Goal: Use online tool/utility: Use online tool/utility

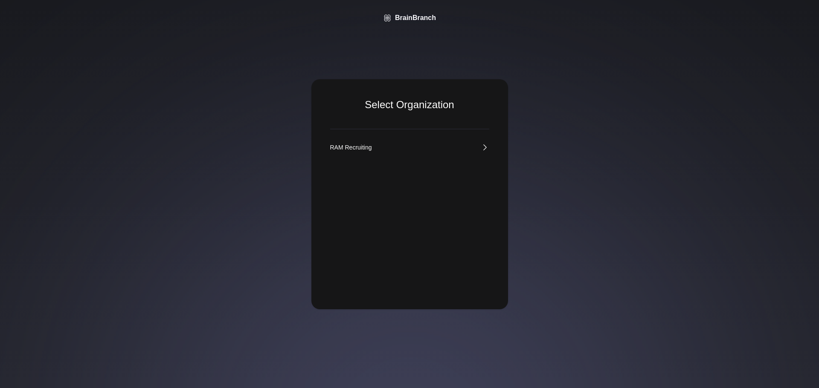
click at [374, 145] on link "RAM Recruiting" at bounding box center [409, 147] width 159 height 9
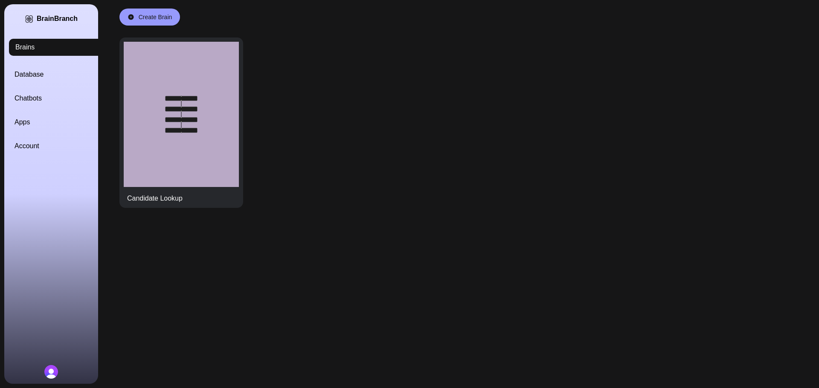
click at [37, 76] on link "Database" at bounding box center [61, 75] width 94 height 10
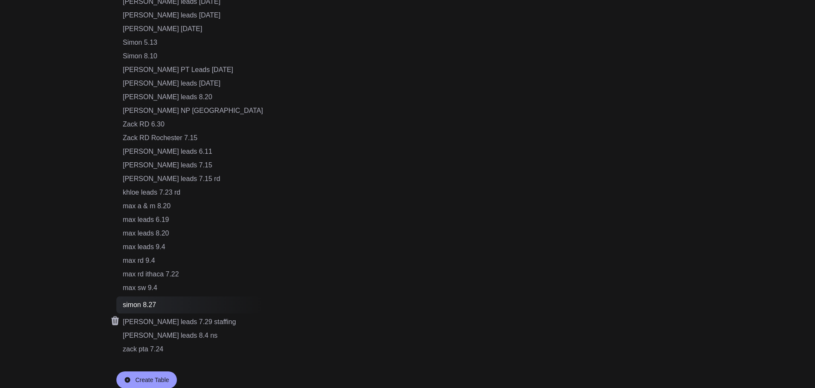
scroll to position [490, 0]
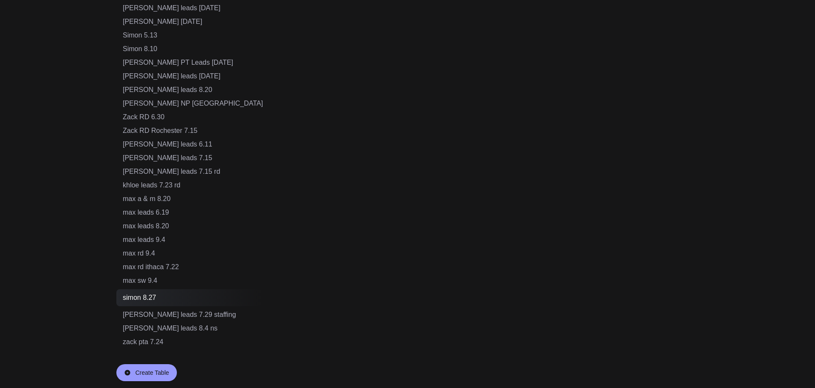
click at [151, 373] on div "Create Table" at bounding box center [152, 373] width 34 height 9
click at [166, 371] on input "text" at bounding box center [160, 373] width 74 height 16
drag, startPoint x: 165, startPoint y: 371, endPoint x: 113, endPoint y: 366, distance: 53.2
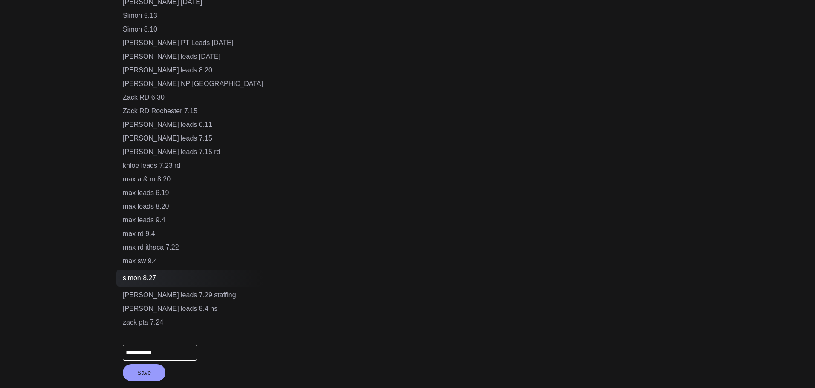
type input "**********"
click at [139, 374] on button "Save" at bounding box center [144, 373] width 43 height 17
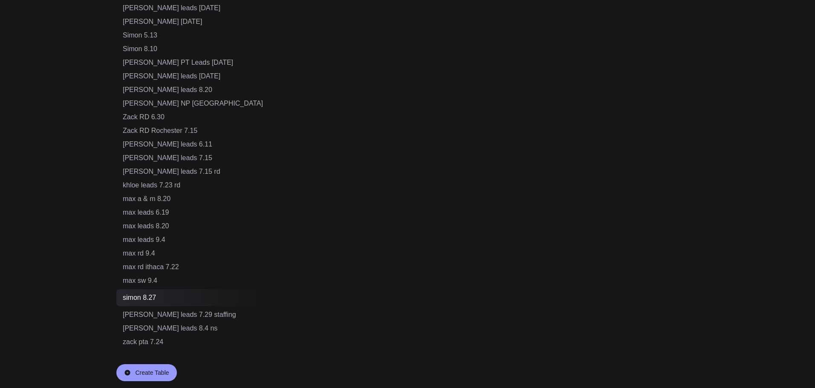
scroll to position [504, 0]
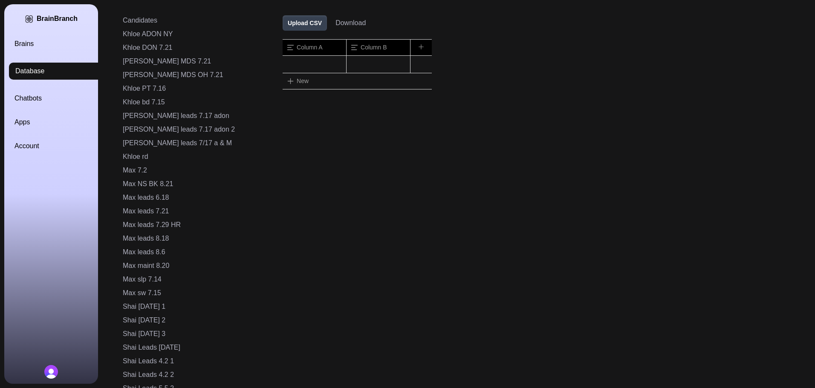
click at [283, 29] on button "Upload CSV" at bounding box center [305, 22] width 44 height 15
click at [283, 26] on button "Upload CSV" at bounding box center [305, 22] width 44 height 15
click at [283, 24] on button "Upload CSV" at bounding box center [305, 22] width 44 height 15
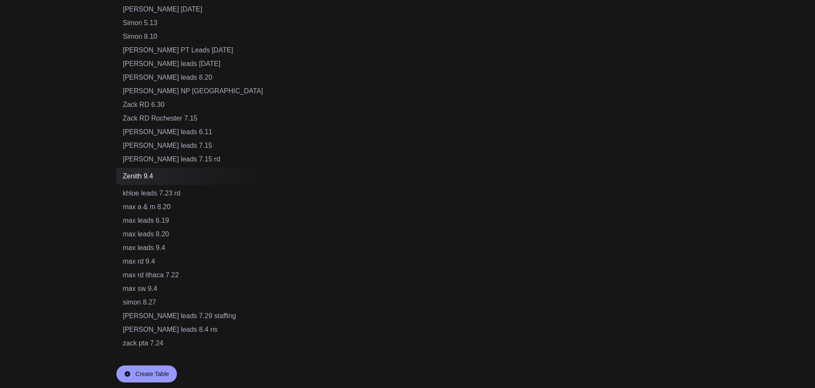
scroll to position [504, 0]
drag, startPoint x: 163, startPoint y: 176, endPoint x: 119, endPoint y: 168, distance: 44.5
click at [119, 168] on div "Zenith 9.4" at bounding box center [189, 175] width 147 height 17
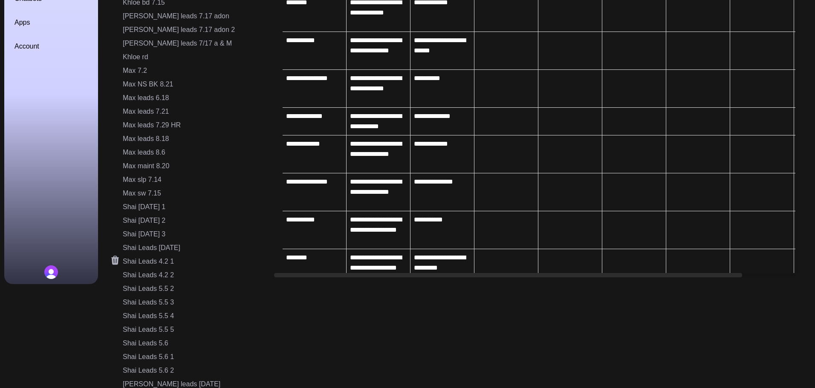
scroll to position [298, 0]
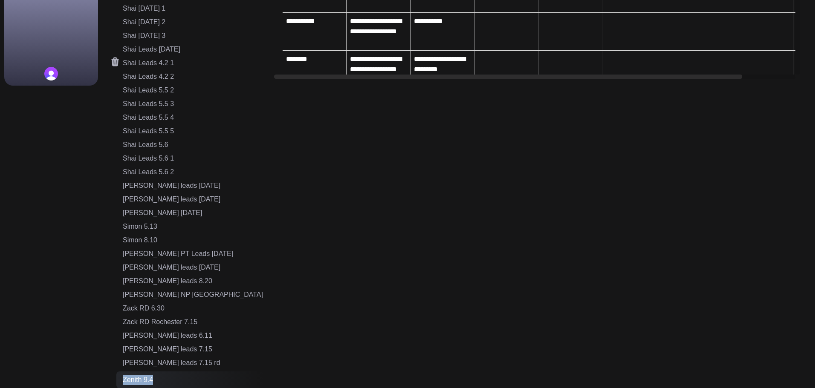
copy div "Zenith 9.4"
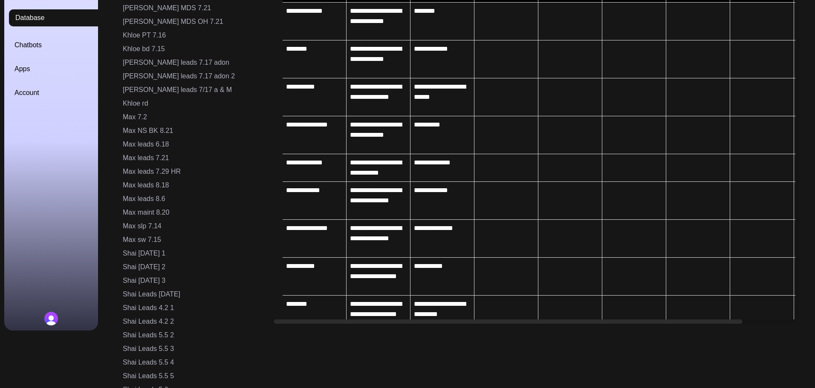
scroll to position [0, 0]
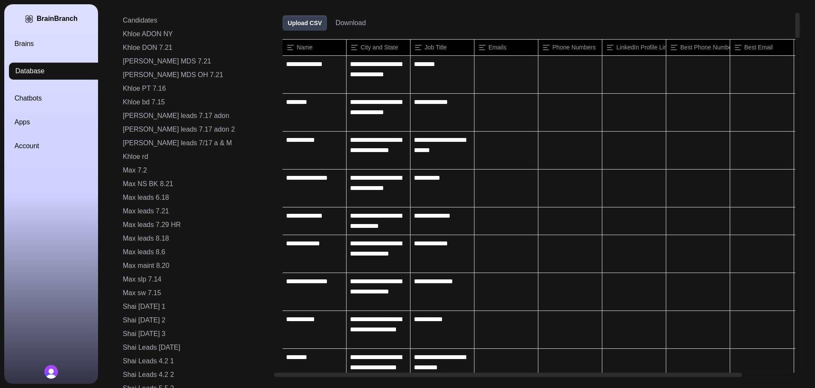
click at [35, 41] on link "Brains" at bounding box center [61, 44] width 94 height 10
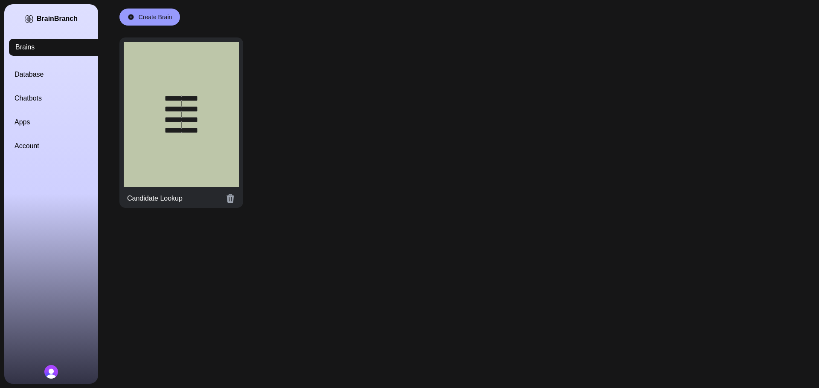
click at [161, 118] on div at bounding box center [181, 114] width 115 height 145
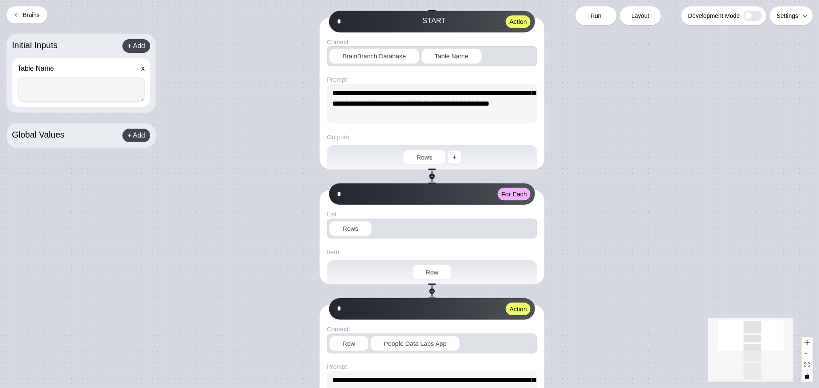
paste textarea "**********"
type textarea "**********"
click at [597, 17] on span "Run" at bounding box center [595, 16] width 11 height 9
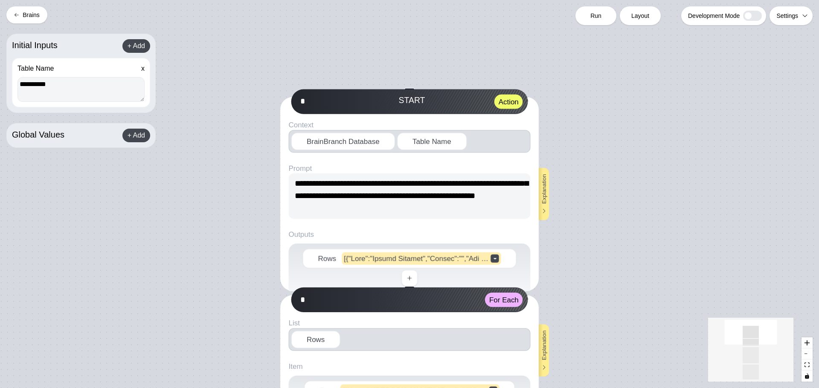
click at [34, 12] on button "Brains" at bounding box center [26, 14] width 41 height 17
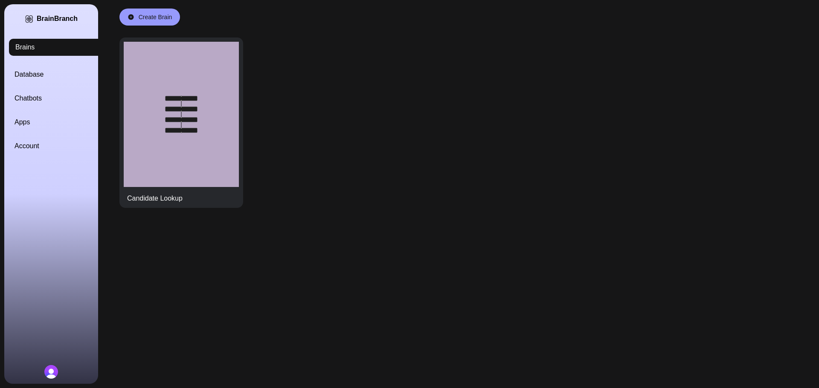
click at [34, 72] on link "Database" at bounding box center [61, 75] width 94 height 10
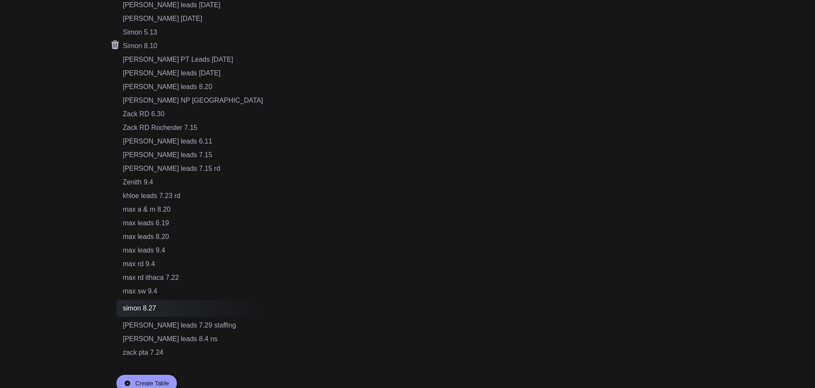
scroll to position [504, 0]
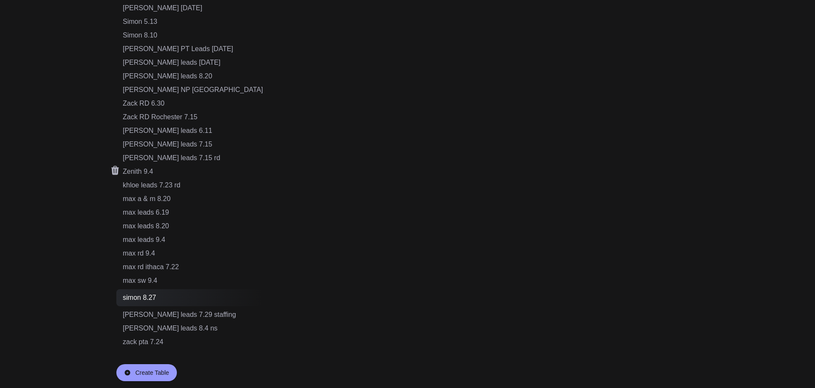
click at [155, 172] on div "Zenith 9.4" at bounding box center [193, 172] width 140 height 10
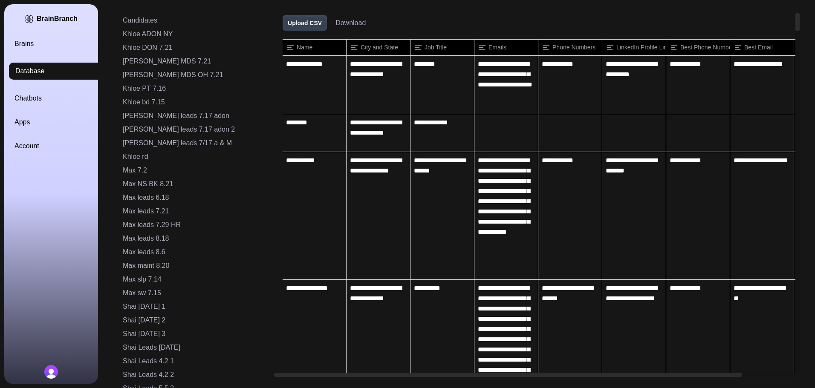
click at [336, 22] on button "Download" at bounding box center [351, 23] width 30 height 10
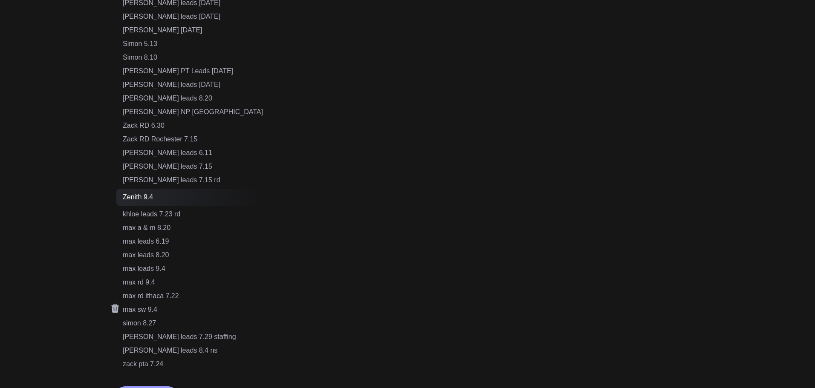
scroll to position [504, 0]
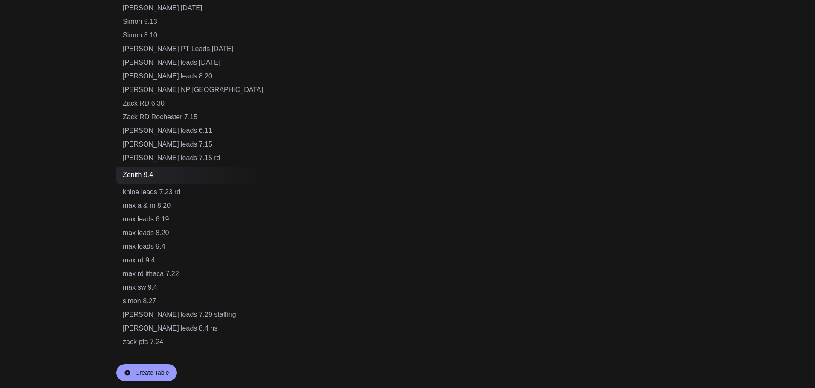
click at [150, 368] on div "Create Table" at bounding box center [146, 373] width 61 height 17
drag, startPoint x: 160, startPoint y: 178, endPoint x: 121, endPoint y: 172, distance: 39.7
click at [121, 172] on div "Zenith 9.4" at bounding box center [189, 175] width 147 height 17
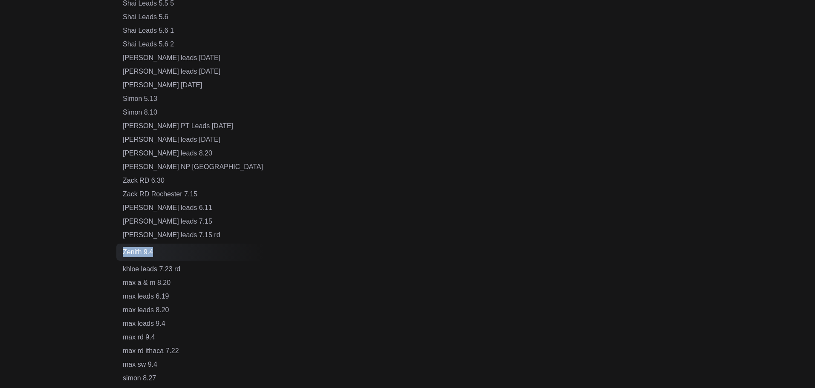
copy div "Zenith 9.4"
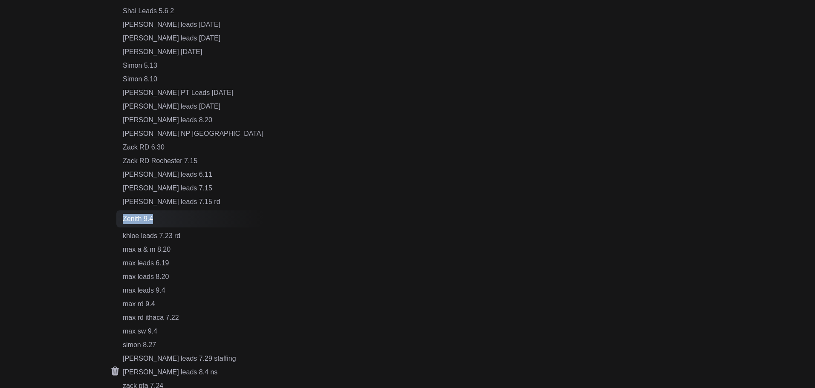
scroll to position [523, 0]
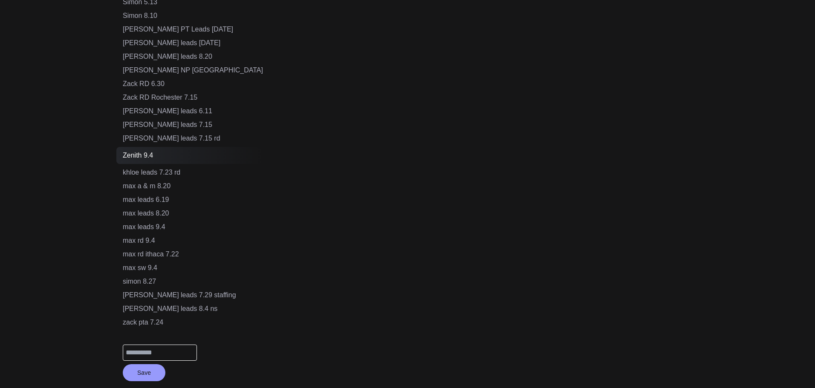
click at [157, 348] on input "text" at bounding box center [160, 353] width 74 height 16
paste input "**********"
drag, startPoint x: 179, startPoint y: 353, endPoint x: 91, endPoint y: 342, distance: 88.9
type input "**********"
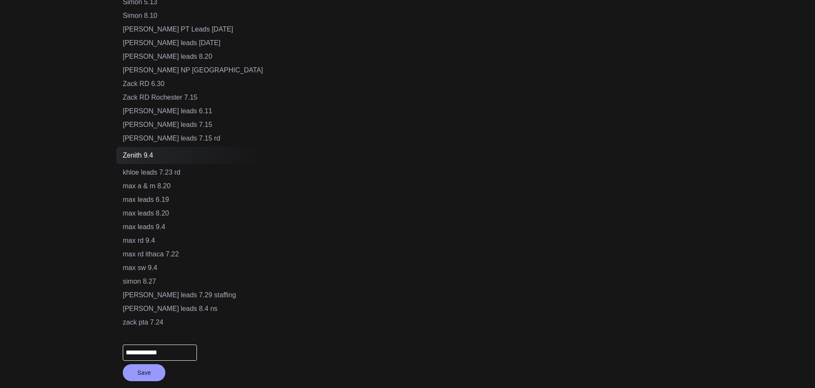
click at [148, 372] on button "Save" at bounding box center [144, 373] width 43 height 17
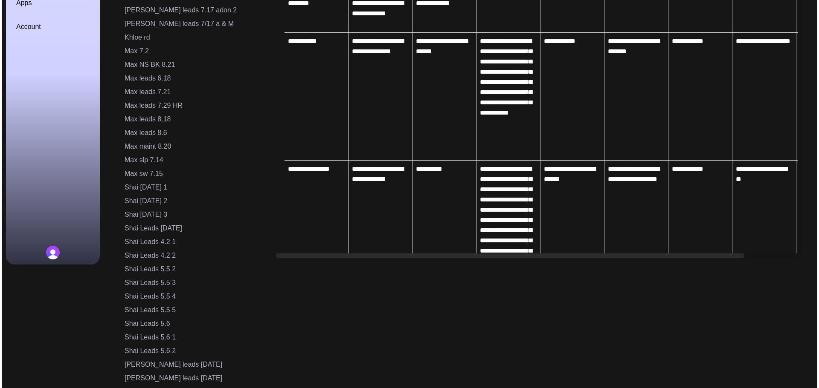
scroll to position [0, 0]
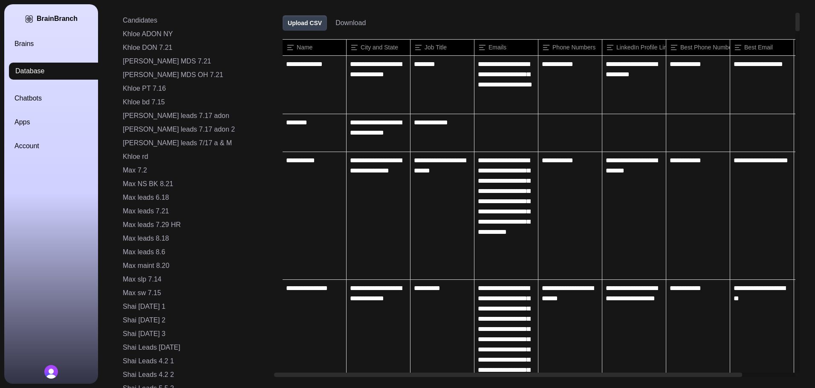
click at [27, 38] on div "BrainBranch Brains Database Chatbots Apps Account" at bounding box center [51, 194] width 94 height 380
click at [21, 45] on link "Brains" at bounding box center [61, 44] width 94 height 10
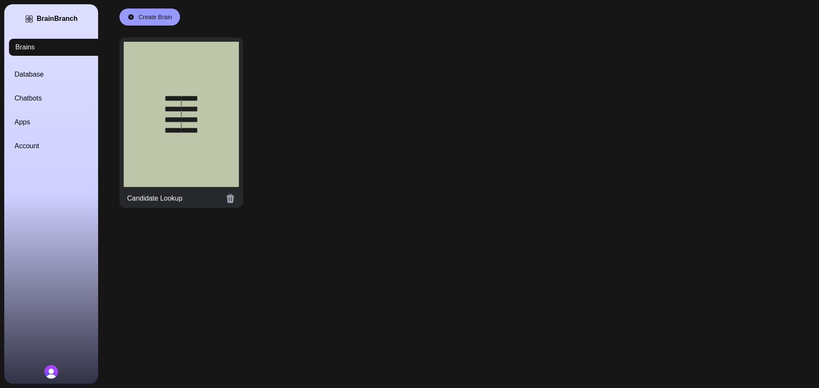
click at [166, 91] on div at bounding box center [181, 114] width 115 height 145
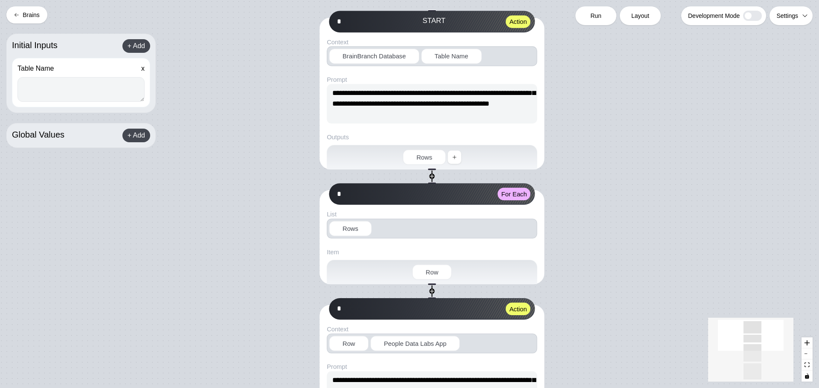
click at [56, 92] on textarea at bounding box center [80, 89] width 127 height 25
paste textarea "**********"
type textarea "**********"
click at [599, 16] on span "Run" at bounding box center [595, 16] width 11 height 9
click at [717, 29] on link "Add more funds" at bounding box center [720, 30] width 48 height 10
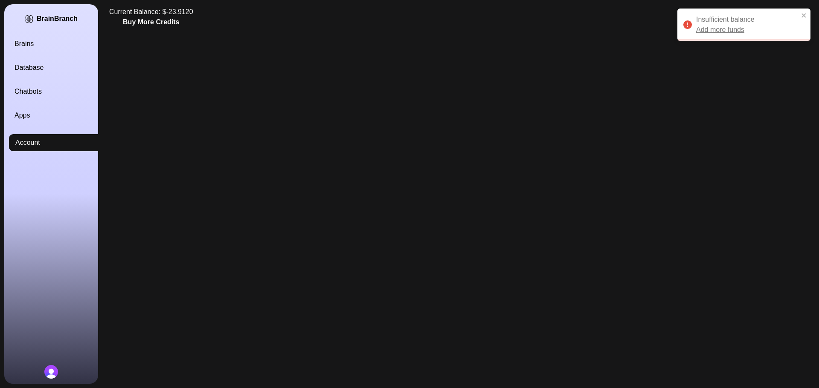
click at [150, 23] on button "Buy More Credits" at bounding box center [151, 22] width 56 height 10
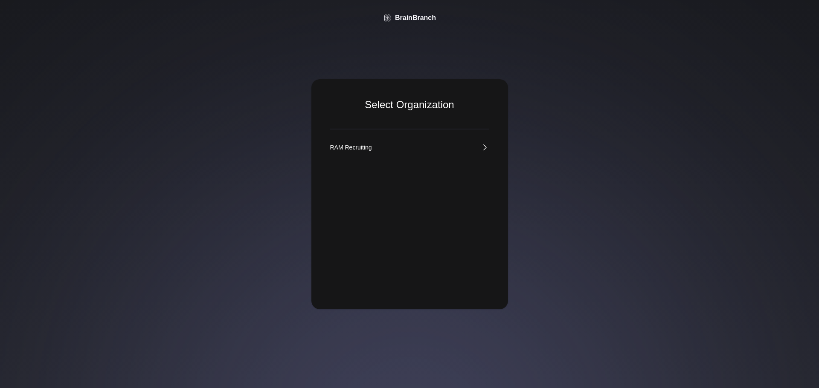
click at [364, 140] on div "Select Organization RAM Recruiting" at bounding box center [409, 194] width 197 height 230
click at [376, 145] on link "RAM Recruiting" at bounding box center [409, 147] width 159 height 9
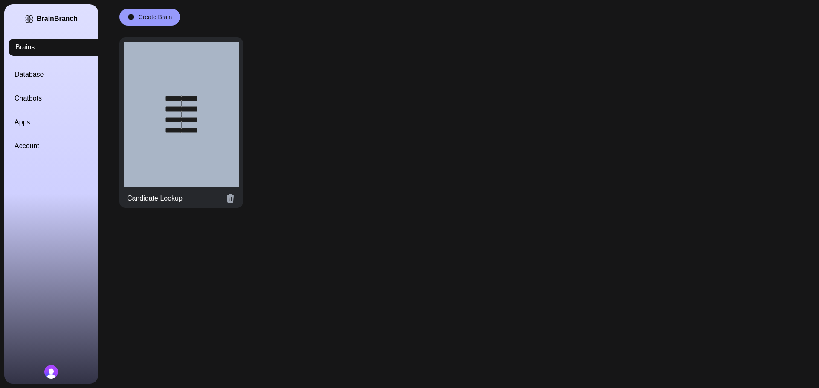
click at [165, 165] on div at bounding box center [181, 114] width 115 height 145
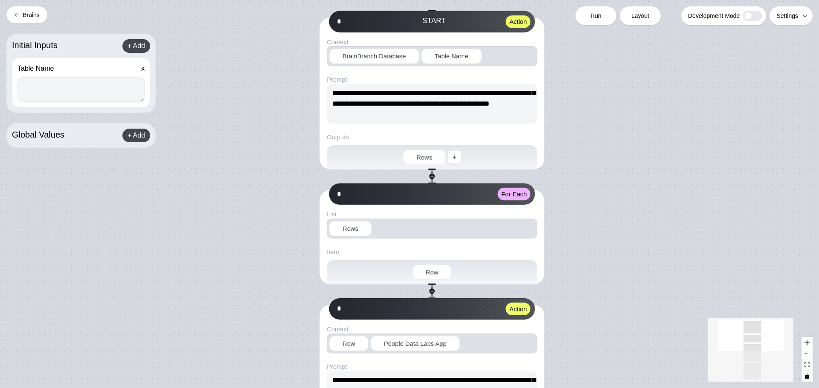
click at [63, 84] on textarea at bounding box center [80, 89] width 127 height 25
paste textarea "**********"
type textarea "**********"
drag, startPoint x: 98, startPoint y: 84, endPoint x: -27, endPoint y: 78, distance: 125.9
click at [0, 78] on html "**********" at bounding box center [409, 194] width 819 height 388
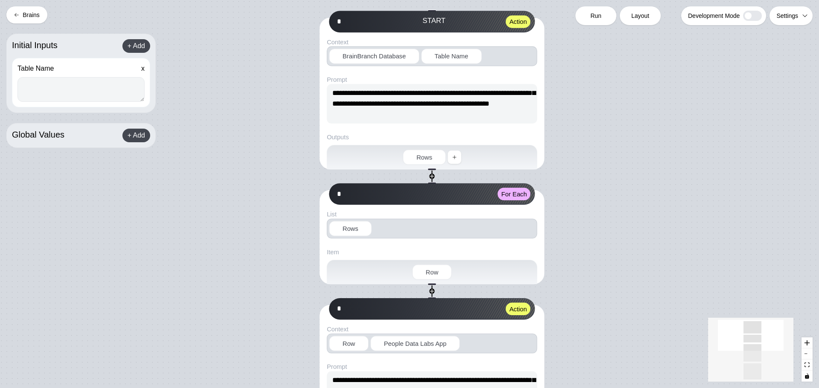
click at [28, 21] on button "Brains" at bounding box center [26, 14] width 41 height 17
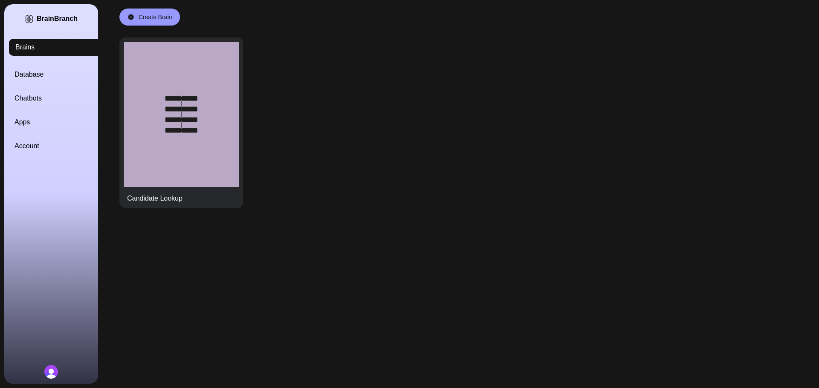
click at [25, 74] on link "Database" at bounding box center [61, 75] width 94 height 10
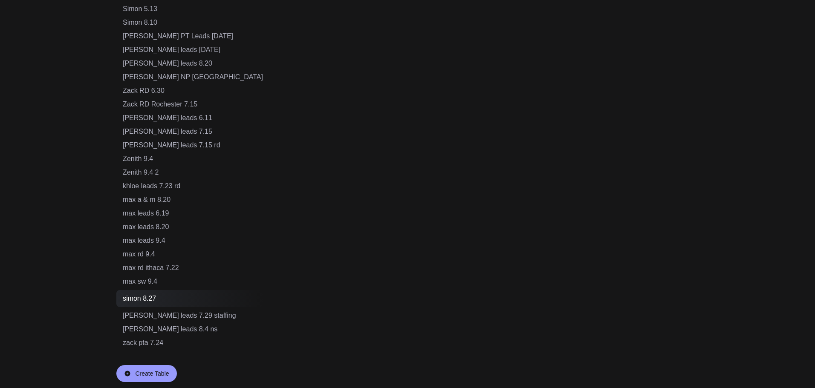
scroll to position [517, 0]
drag, startPoint x: 167, startPoint y: 170, endPoint x: 122, endPoint y: 170, distance: 44.8
copy div "Zenith 9.4 2"
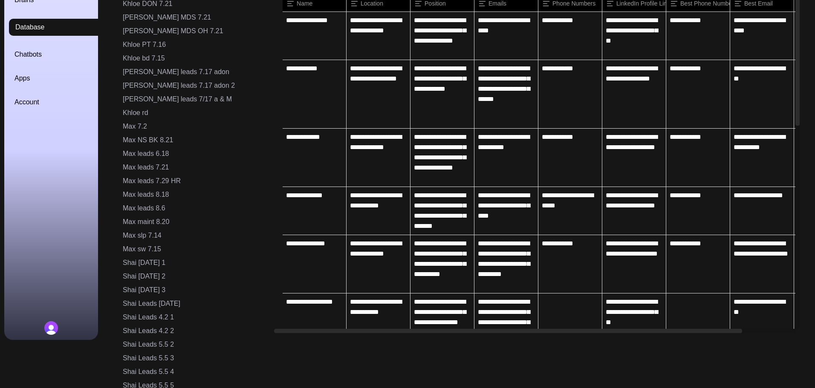
scroll to position [0, 0]
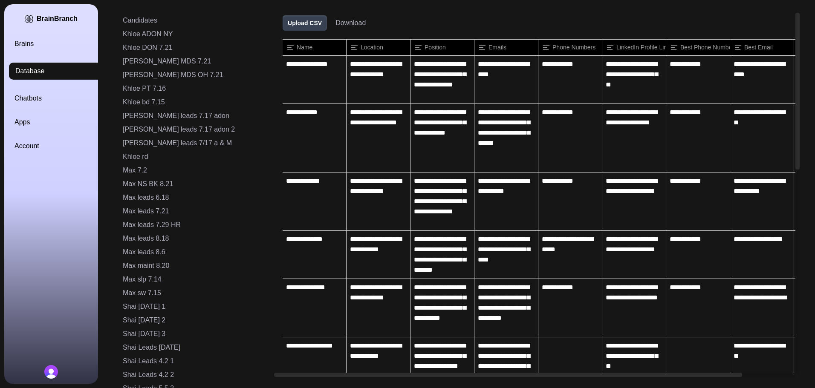
click at [32, 48] on link "Brains" at bounding box center [61, 44] width 94 height 10
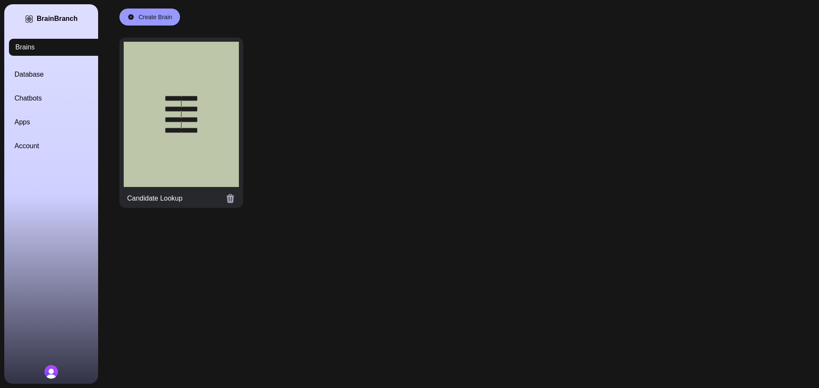
click at [161, 96] on div at bounding box center [181, 114] width 115 height 145
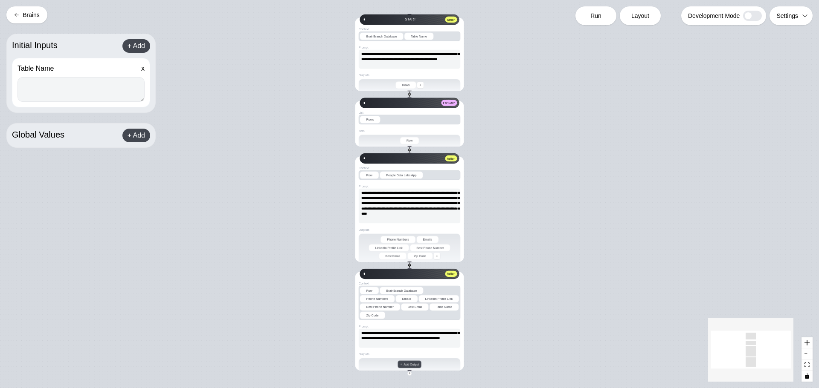
click at [85, 90] on textarea at bounding box center [80, 89] width 127 height 25
paste textarea "**********"
type textarea "**********"
click at [593, 17] on span "Run" at bounding box center [595, 16] width 11 height 9
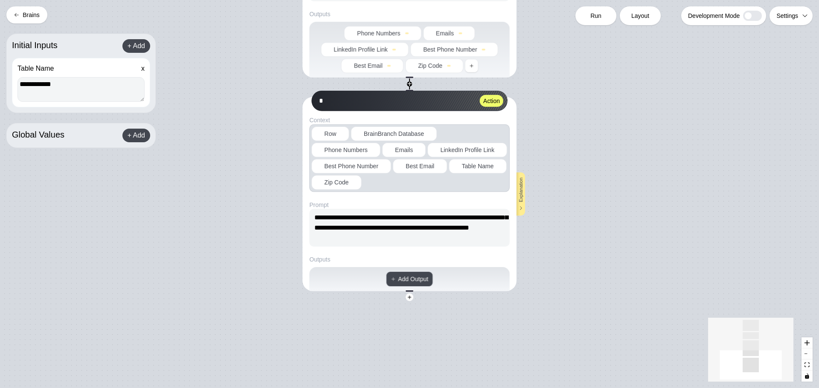
click at [34, 18] on button "Brains" at bounding box center [26, 14] width 41 height 17
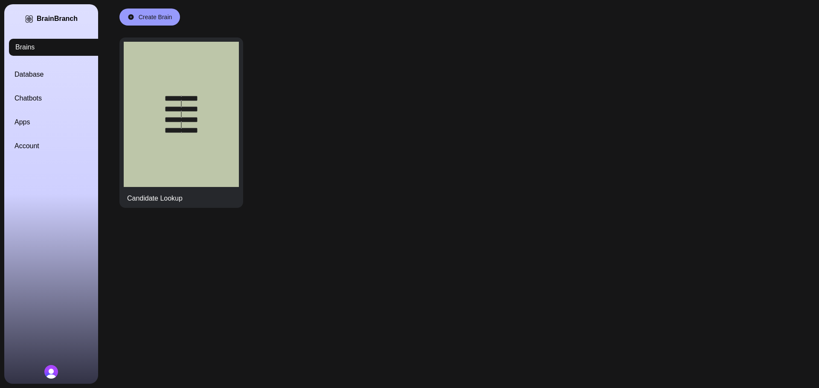
click at [37, 67] on div "Brains Database Chatbots Apps Account" at bounding box center [61, 95] width 94 height 113
click at [29, 75] on link "Database" at bounding box center [61, 75] width 94 height 10
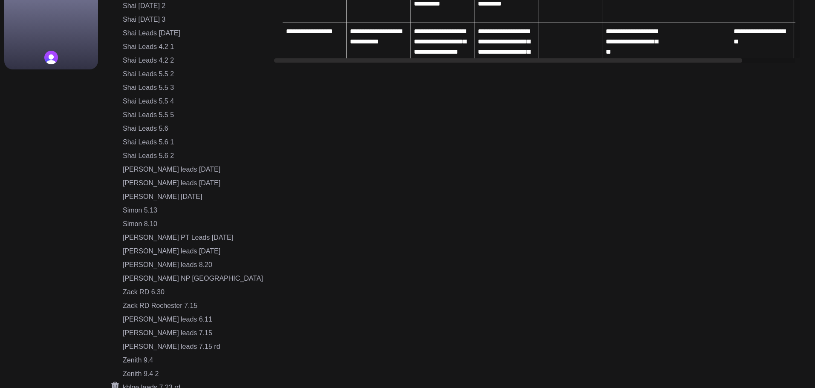
scroll to position [512, 0]
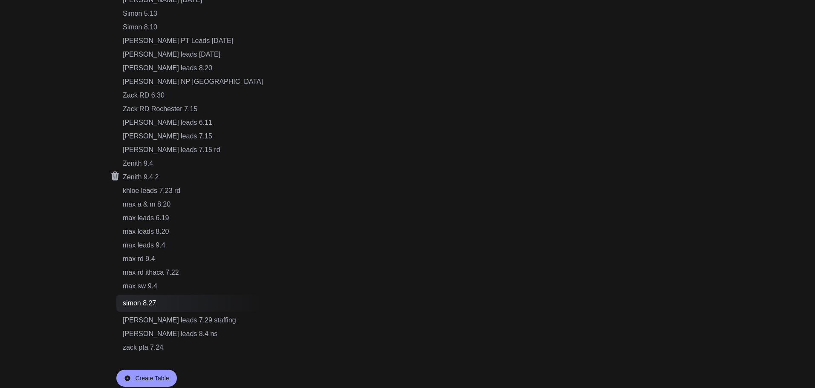
click at [144, 174] on div "Zenith 9.4 2" at bounding box center [193, 177] width 140 height 10
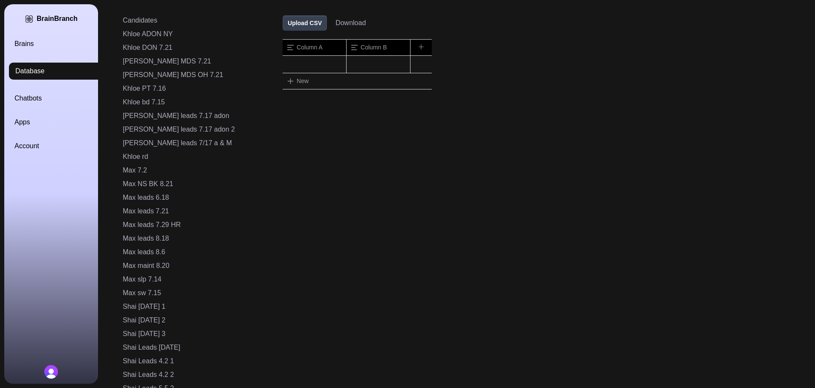
click at [283, 26] on button "Upload CSV" at bounding box center [305, 22] width 44 height 15
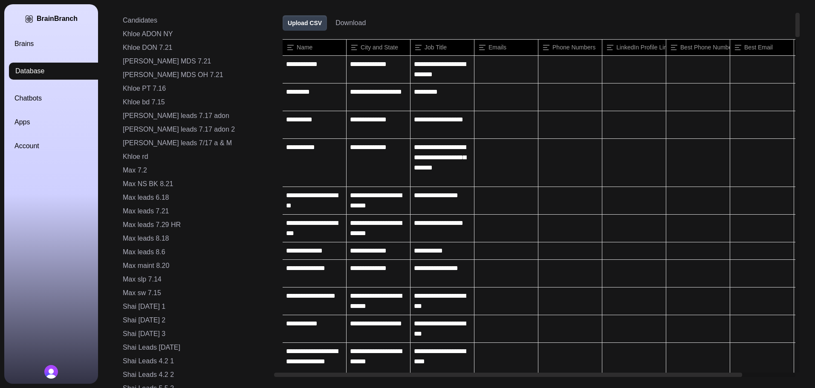
click at [44, 47] on link "Brains" at bounding box center [61, 44] width 94 height 10
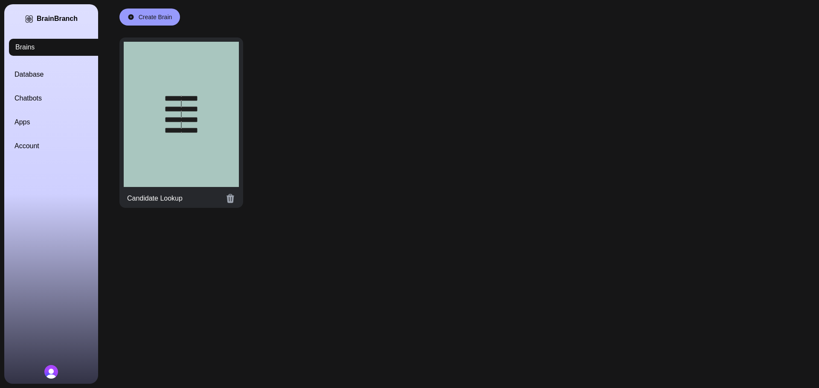
click at [162, 102] on div at bounding box center [181, 114] width 115 height 145
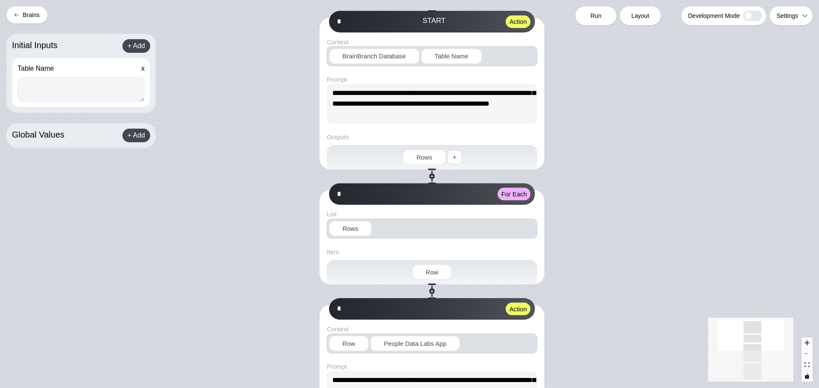
click at [58, 91] on textarea at bounding box center [80, 89] width 127 height 25
paste textarea "**********"
type textarea "**********"
click at [605, 16] on div "Run" at bounding box center [595, 15] width 41 height 19
click at [597, 14] on span "Run" at bounding box center [595, 16] width 11 height 9
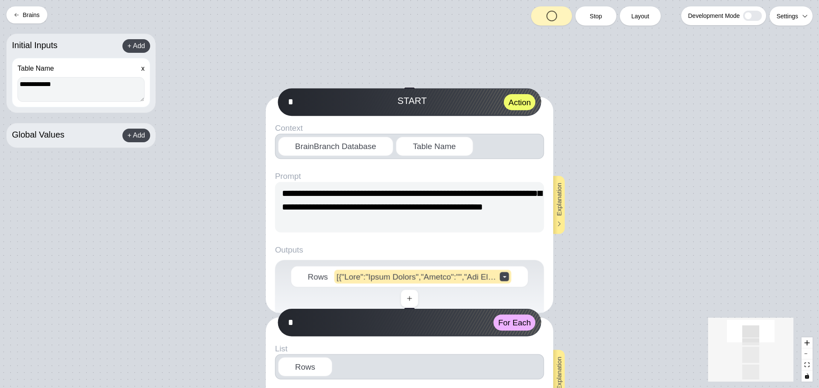
click at [34, 18] on button "Brains" at bounding box center [26, 14] width 41 height 17
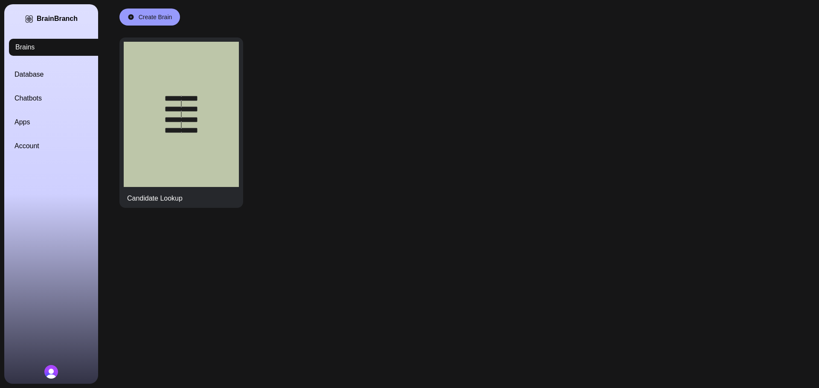
click at [28, 72] on link "Database" at bounding box center [61, 75] width 94 height 10
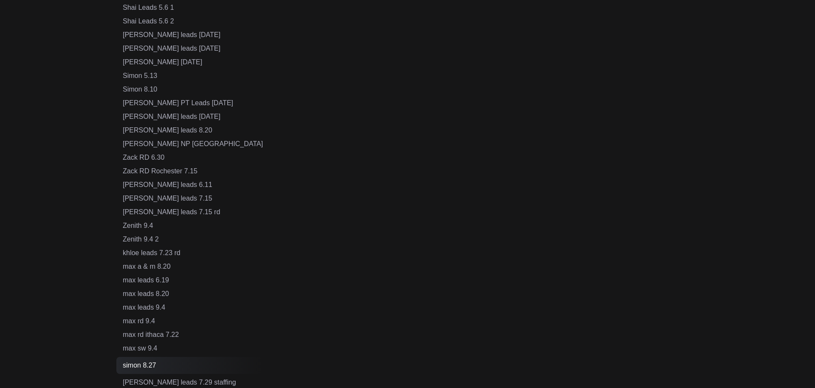
scroll to position [469, 0]
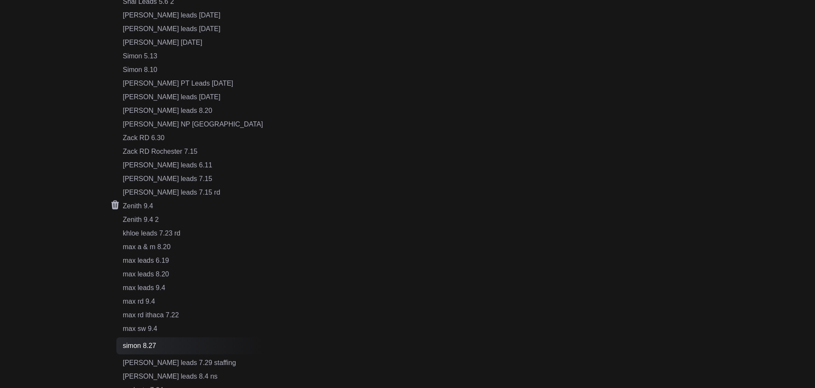
click at [144, 206] on div "Zenith 9.4" at bounding box center [193, 206] width 140 height 10
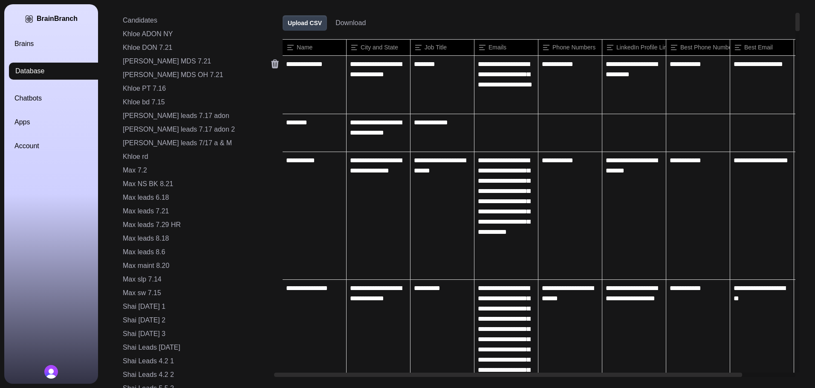
click at [271, 67] on icon at bounding box center [275, 64] width 8 height 9
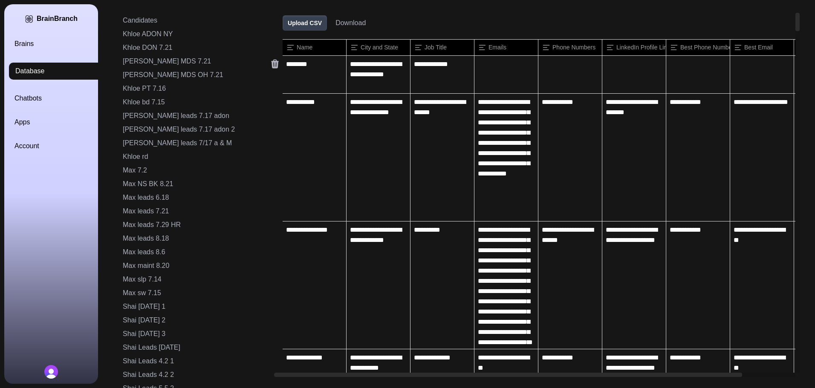
click at [271, 67] on icon at bounding box center [275, 64] width 8 height 9
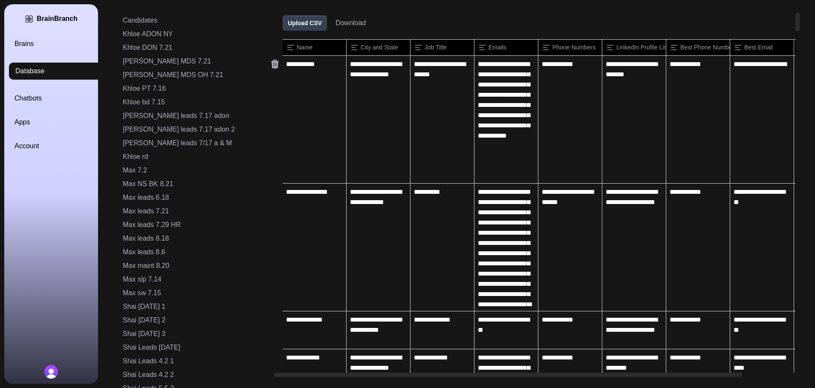
click at [271, 67] on icon at bounding box center [275, 64] width 8 height 9
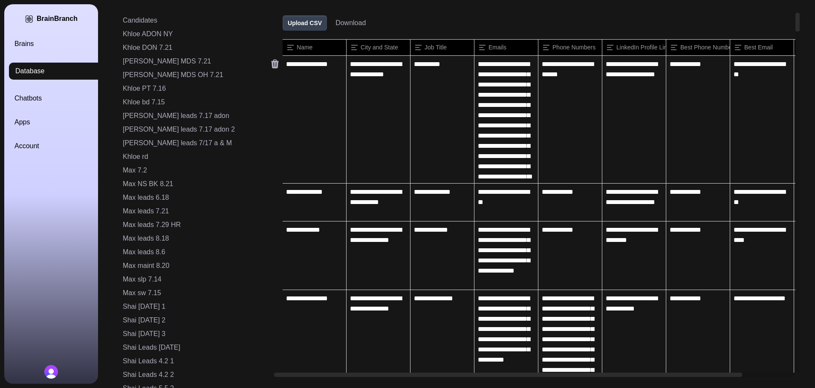
click at [271, 67] on icon at bounding box center [275, 64] width 8 height 9
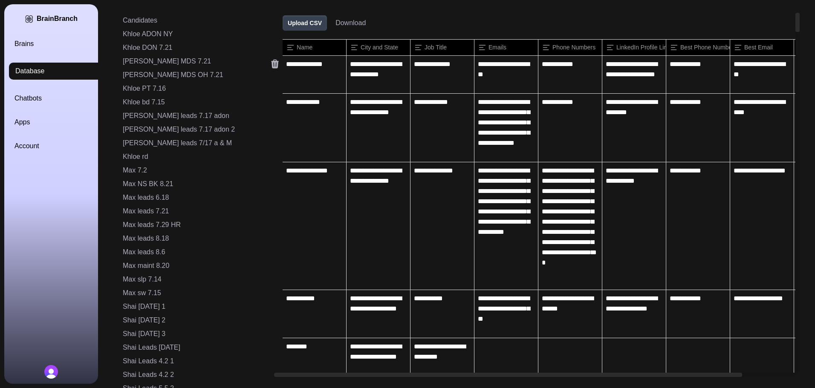
click at [271, 67] on icon at bounding box center [275, 64] width 8 height 9
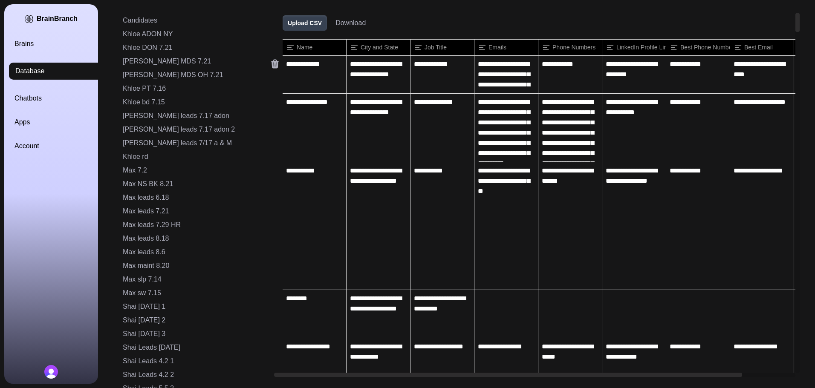
click at [271, 67] on icon at bounding box center [275, 64] width 8 height 9
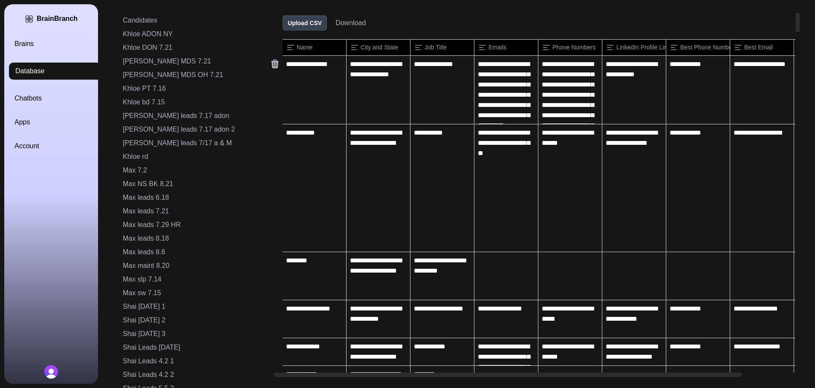
click at [271, 67] on icon at bounding box center [275, 64] width 8 height 9
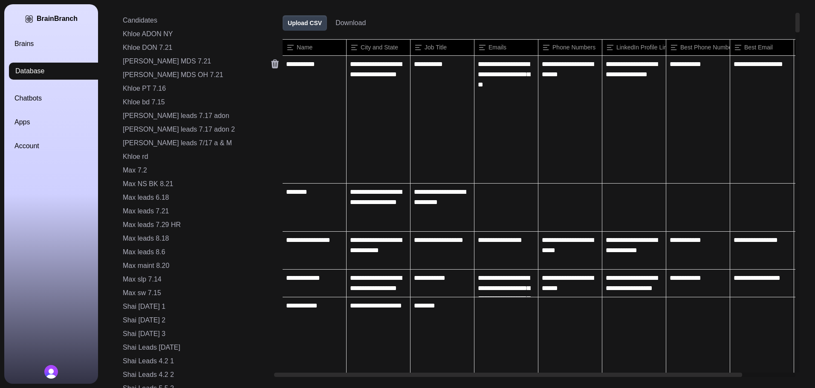
click at [271, 67] on icon at bounding box center [275, 64] width 8 height 9
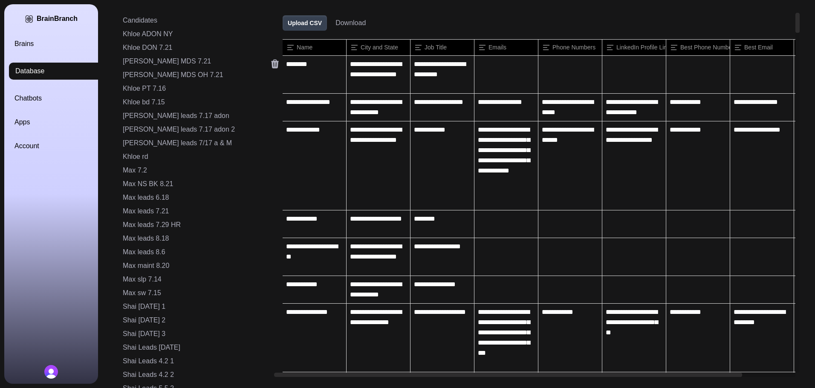
click at [271, 67] on icon at bounding box center [275, 64] width 8 height 9
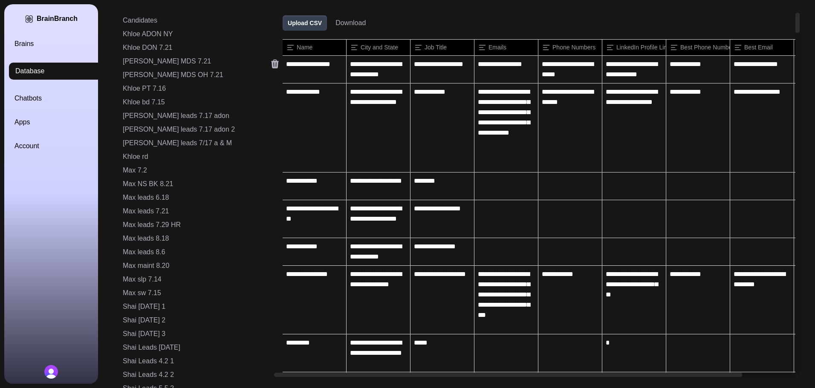
click at [271, 67] on icon at bounding box center [275, 64] width 8 height 9
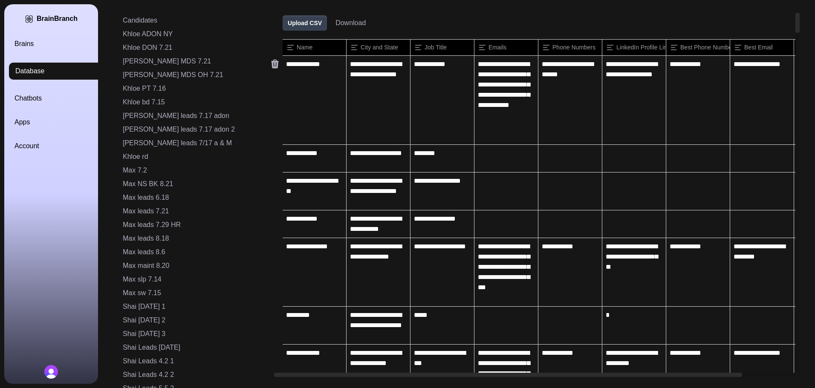
click at [271, 67] on icon at bounding box center [275, 64] width 8 height 9
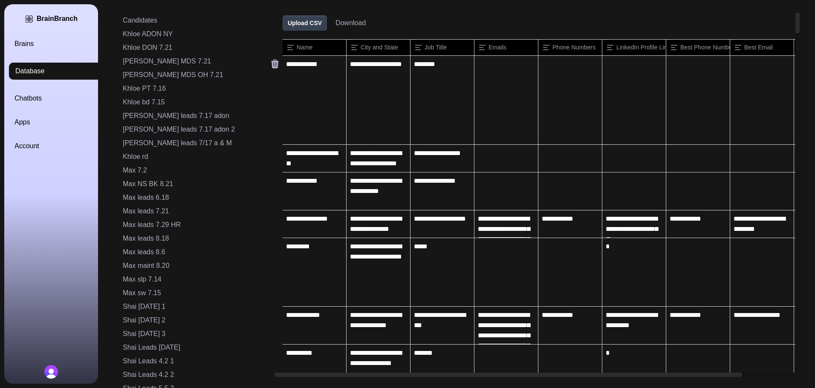
click at [271, 67] on icon at bounding box center [275, 64] width 8 height 9
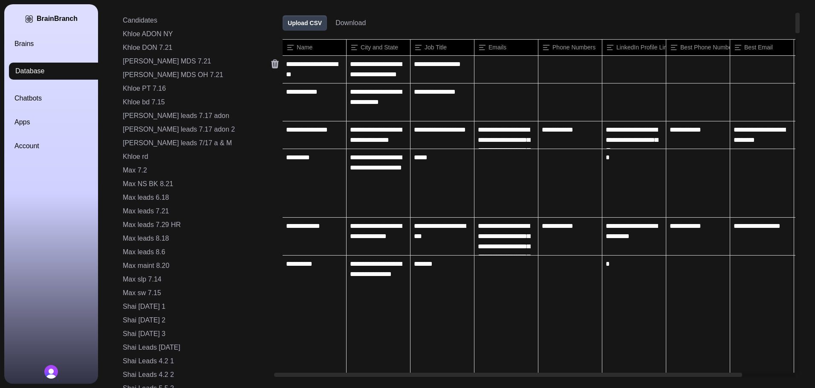
click at [271, 67] on icon at bounding box center [275, 64] width 8 height 9
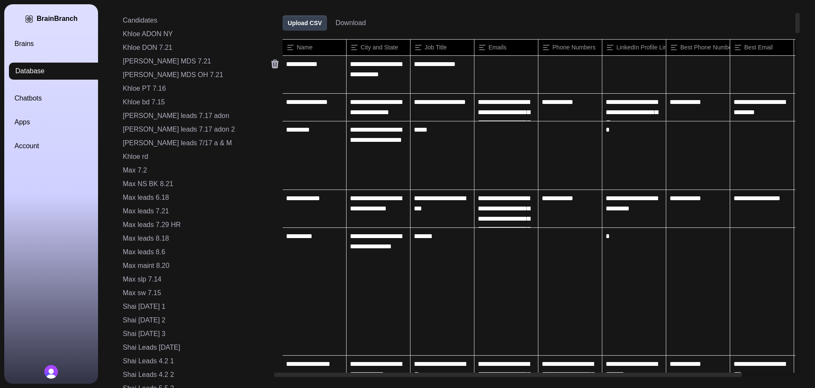
click at [271, 67] on icon at bounding box center [275, 64] width 8 height 9
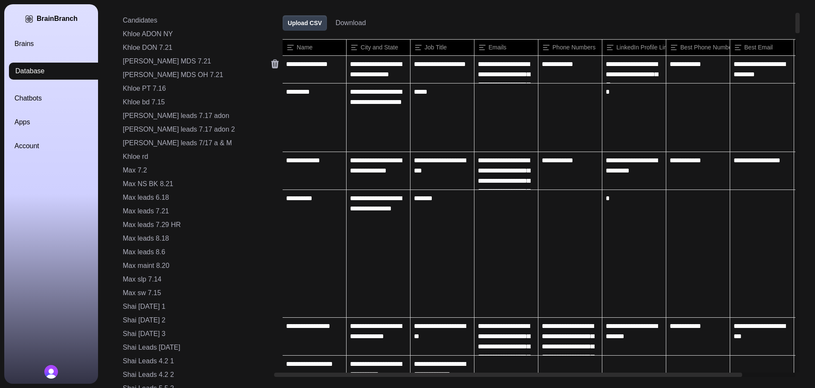
click at [271, 67] on icon at bounding box center [275, 64] width 8 height 9
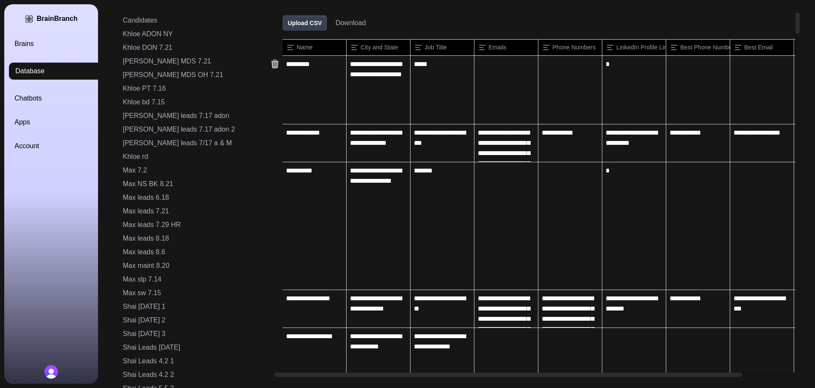
click at [271, 67] on icon at bounding box center [275, 64] width 8 height 9
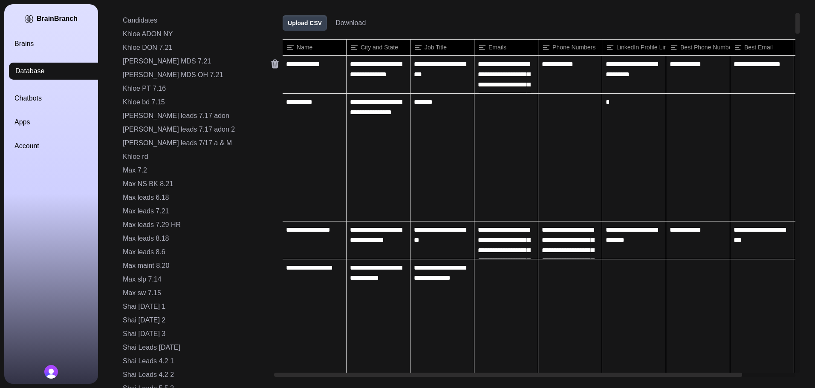
click at [271, 67] on icon at bounding box center [275, 64] width 8 height 9
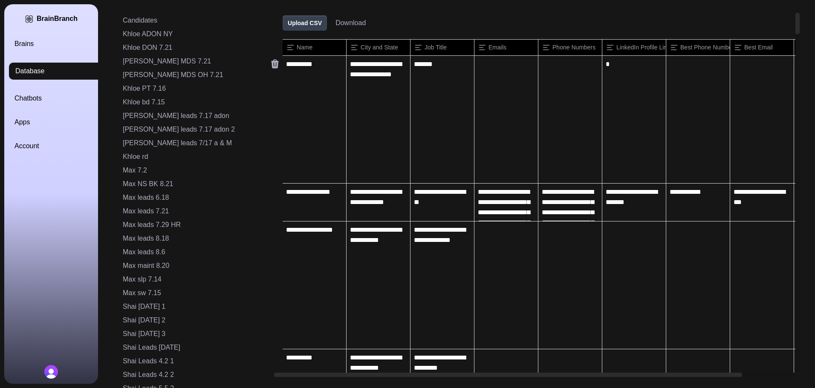
click at [271, 67] on icon at bounding box center [275, 64] width 8 height 9
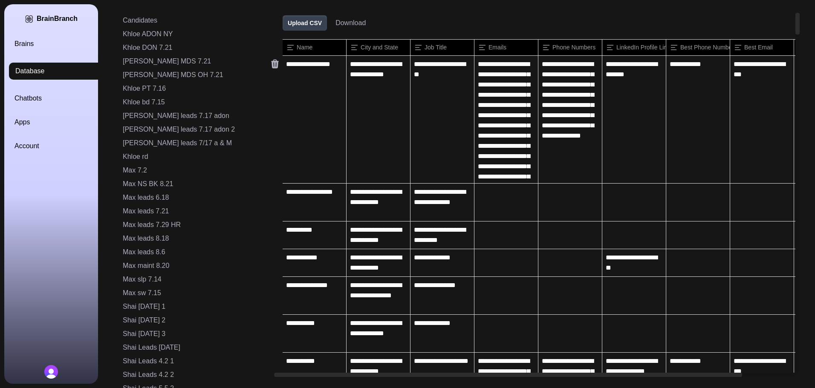
click at [271, 67] on icon at bounding box center [275, 64] width 8 height 9
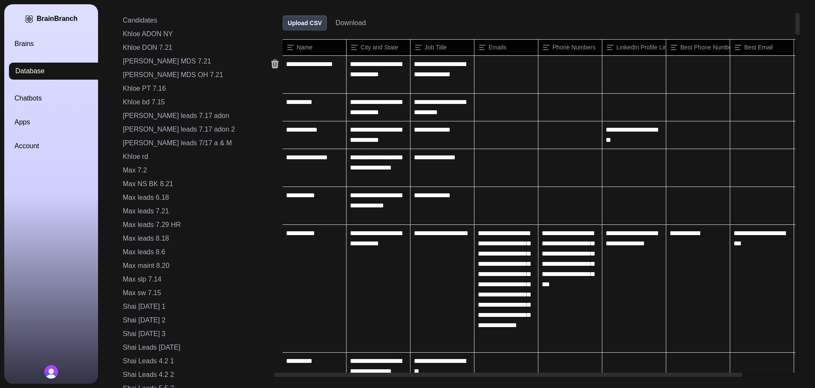
click at [271, 67] on icon at bounding box center [275, 64] width 8 height 9
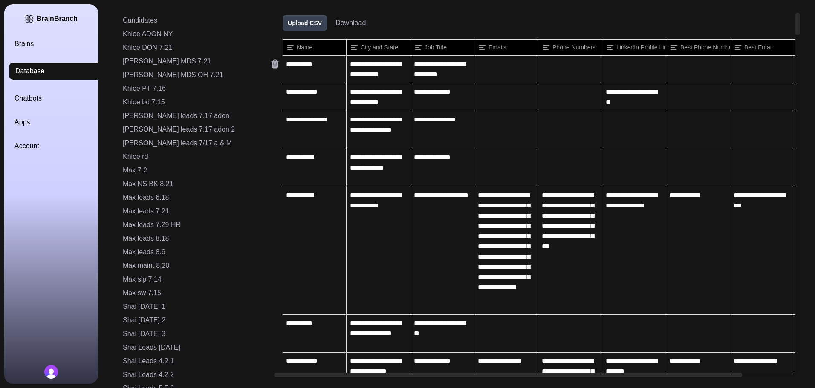
click at [271, 67] on icon at bounding box center [275, 64] width 8 height 9
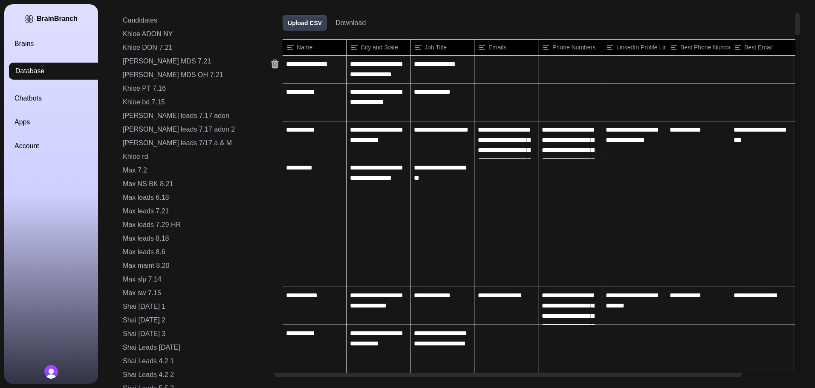
click at [271, 67] on icon at bounding box center [275, 64] width 8 height 9
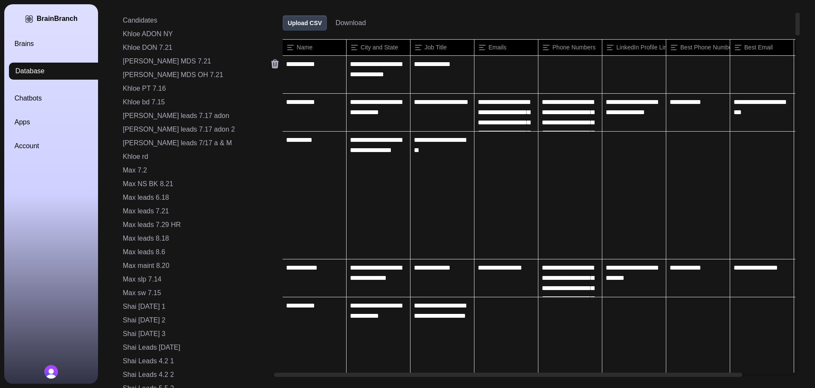
click at [271, 67] on icon at bounding box center [275, 64] width 8 height 9
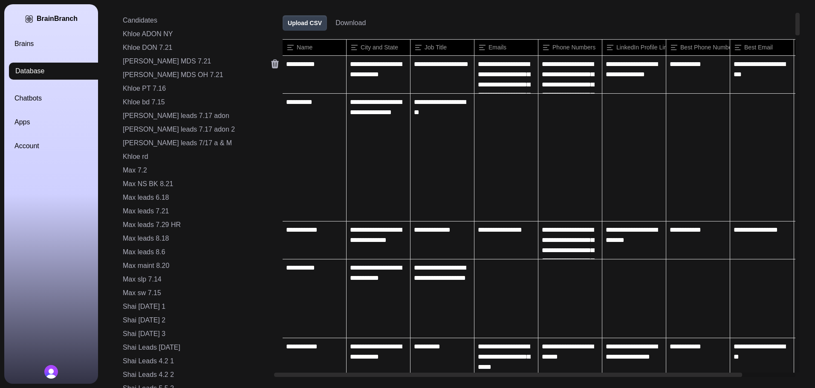
click at [271, 67] on icon at bounding box center [275, 64] width 8 height 9
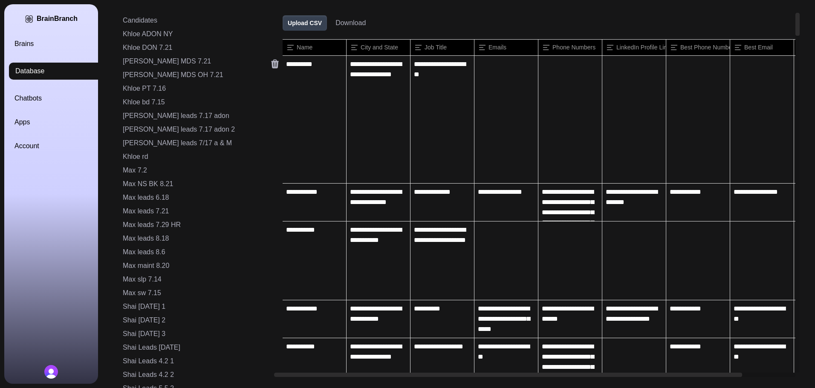
click at [271, 67] on icon at bounding box center [275, 64] width 8 height 9
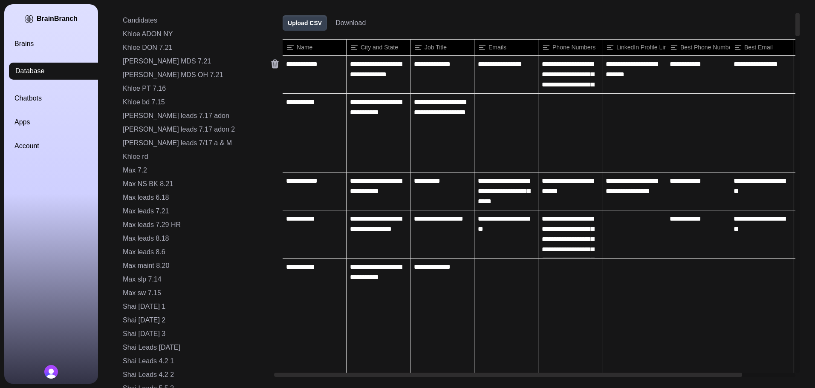
click at [271, 67] on icon at bounding box center [275, 64] width 8 height 9
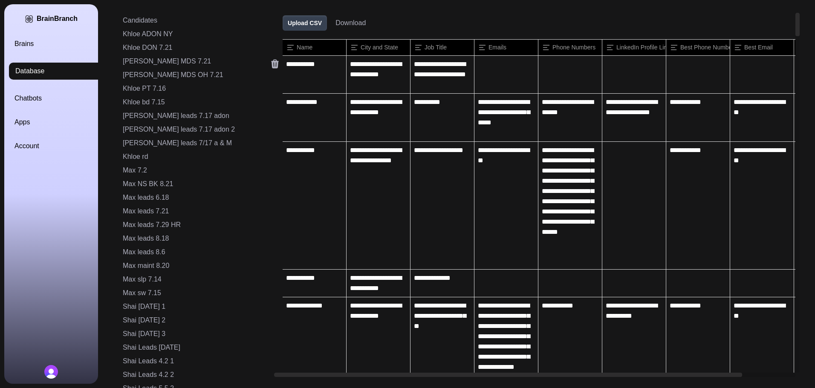
click at [271, 67] on icon at bounding box center [275, 64] width 8 height 9
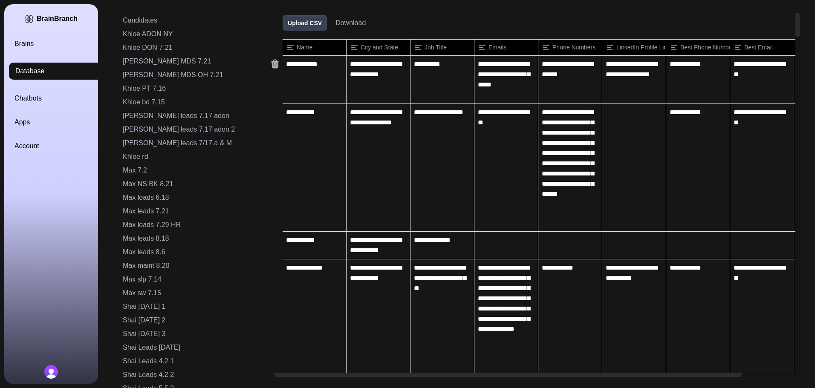
click at [271, 67] on icon at bounding box center [275, 64] width 8 height 9
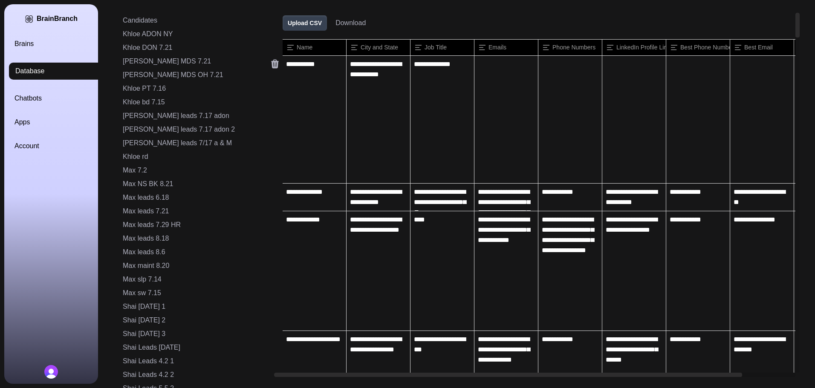
click at [271, 67] on icon at bounding box center [275, 64] width 8 height 9
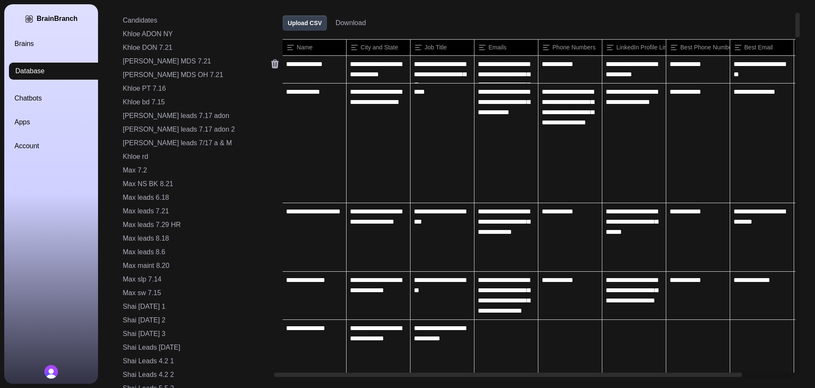
click at [271, 67] on icon at bounding box center [275, 64] width 8 height 9
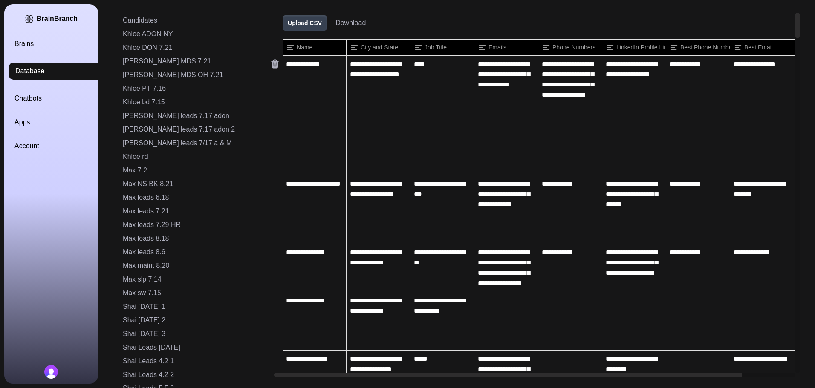
click at [271, 67] on icon at bounding box center [275, 64] width 8 height 9
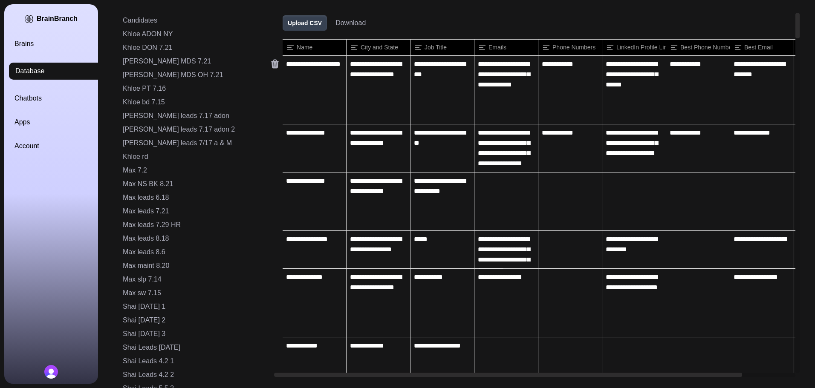
click at [271, 67] on icon at bounding box center [275, 64] width 8 height 9
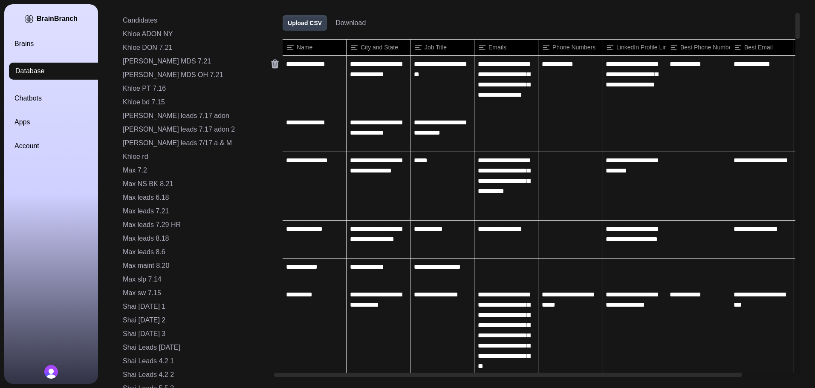
click at [271, 67] on icon at bounding box center [275, 64] width 8 height 9
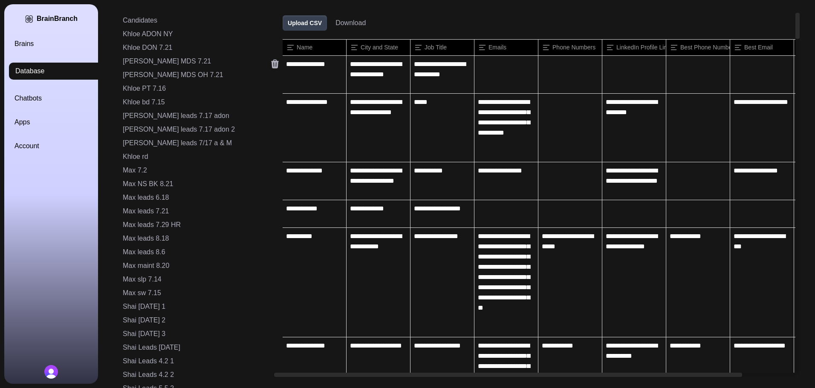
click at [271, 67] on icon at bounding box center [275, 64] width 8 height 9
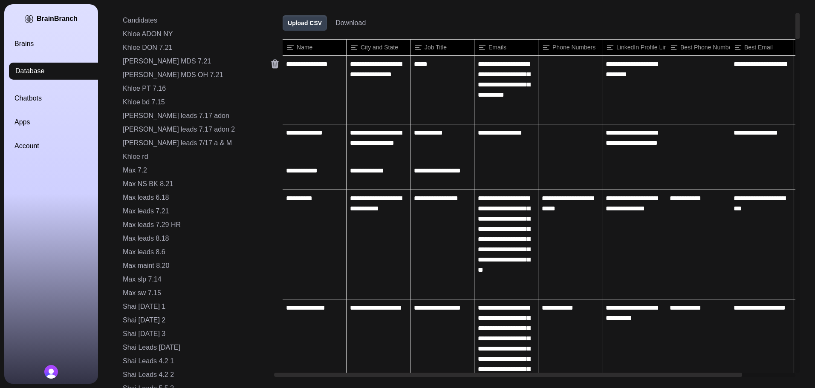
click at [271, 67] on icon at bounding box center [275, 64] width 8 height 9
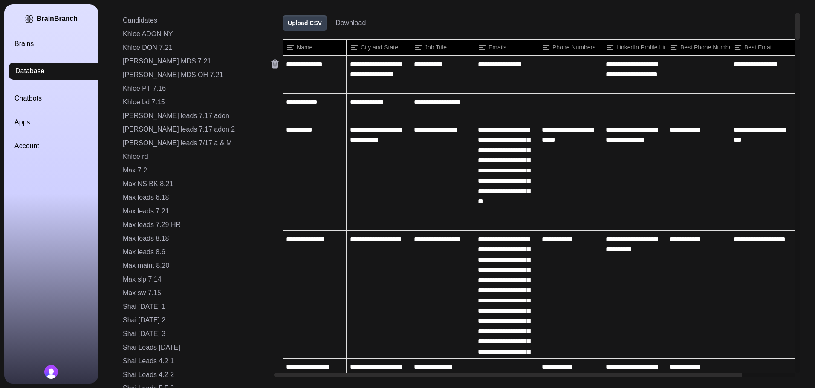
click at [271, 67] on icon at bounding box center [275, 64] width 8 height 9
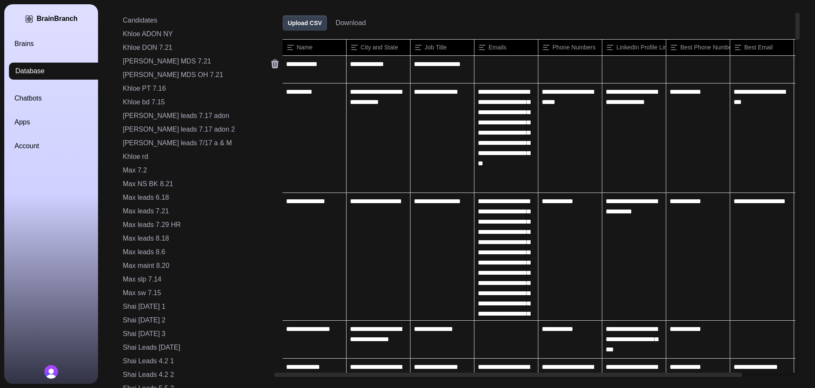
click at [271, 67] on icon at bounding box center [275, 64] width 8 height 9
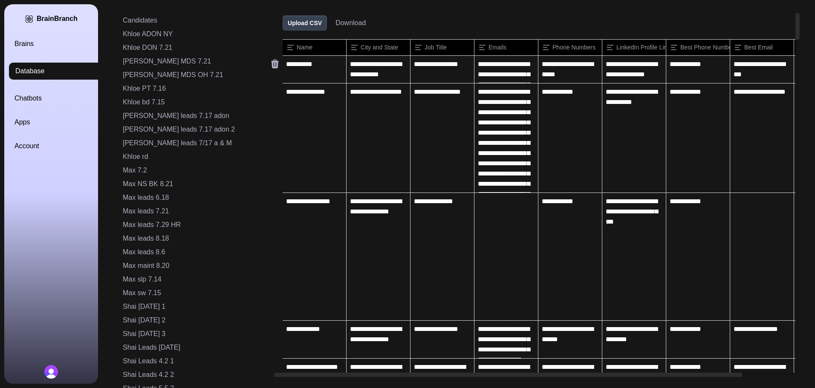
click at [271, 67] on icon at bounding box center [275, 64] width 8 height 9
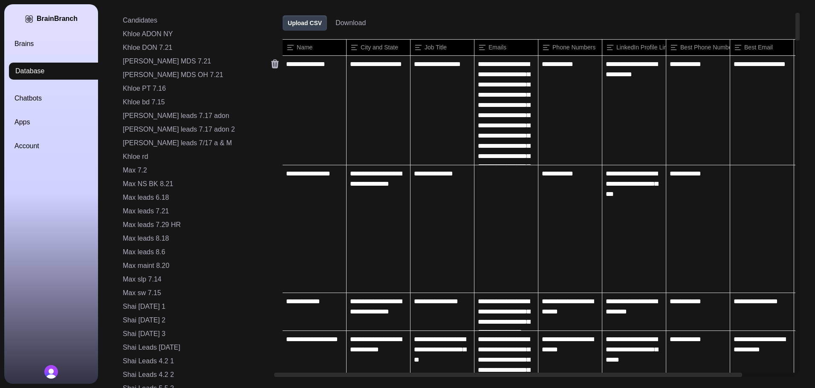
click at [271, 67] on icon at bounding box center [275, 64] width 8 height 9
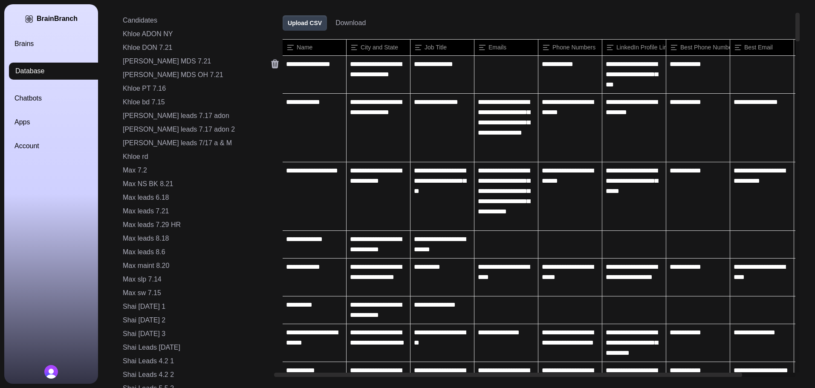
click at [271, 67] on icon at bounding box center [275, 64] width 8 height 9
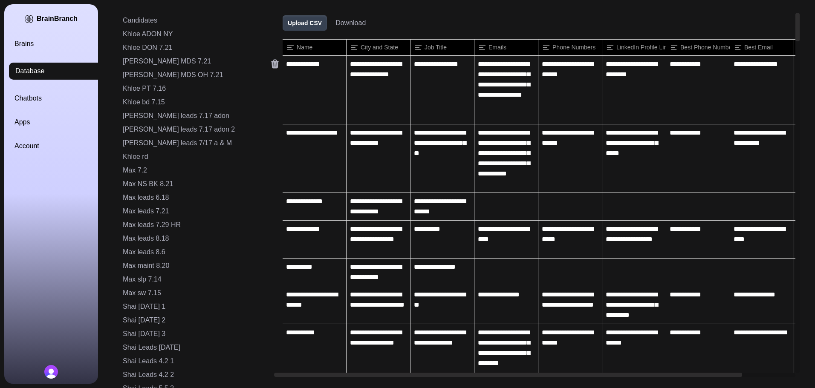
click at [271, 67] on icon at bounding box center [275, 64] width 8 height 9
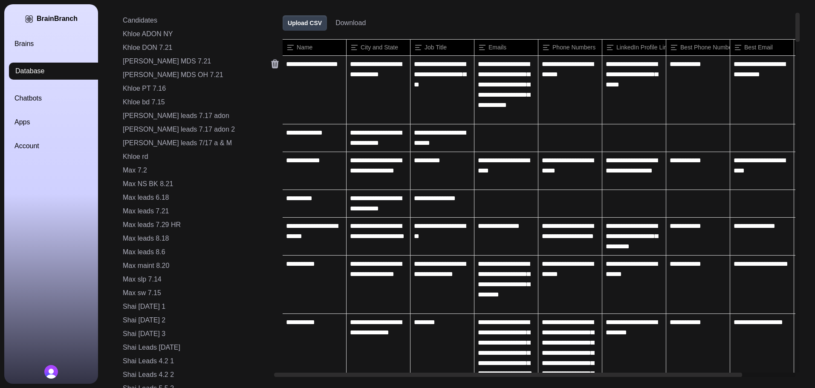
click at [271, 67] on icon at bounding box center [275, 64] width 8 height 9
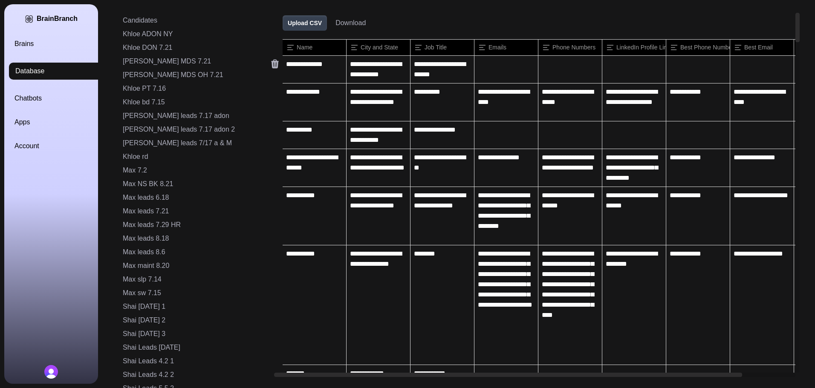
click at [271, 67] on icon at bounding box center [275, 64] width 8 height 9
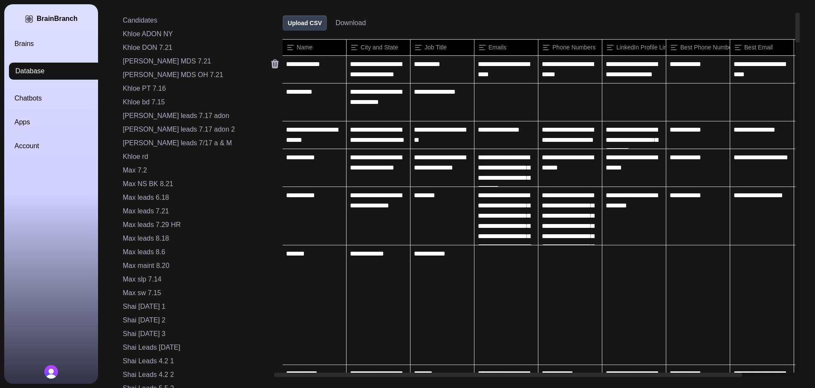
click at [271, 67] on icon at bounding box center [275, 64] width 8 height 9
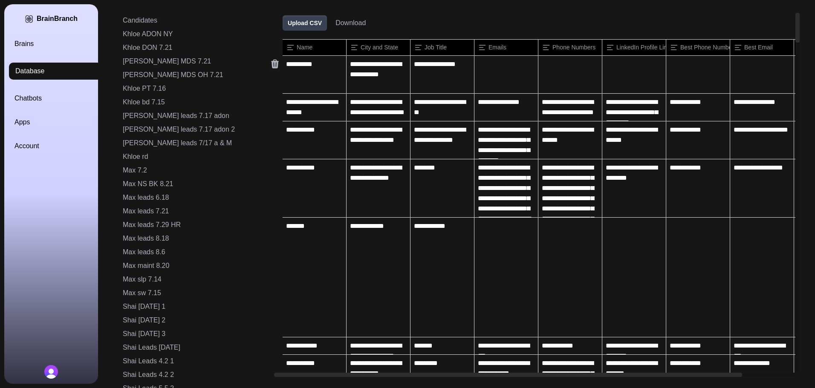
click at [271, 67] on icon at bounding box center [275, 64] width 8 height 9
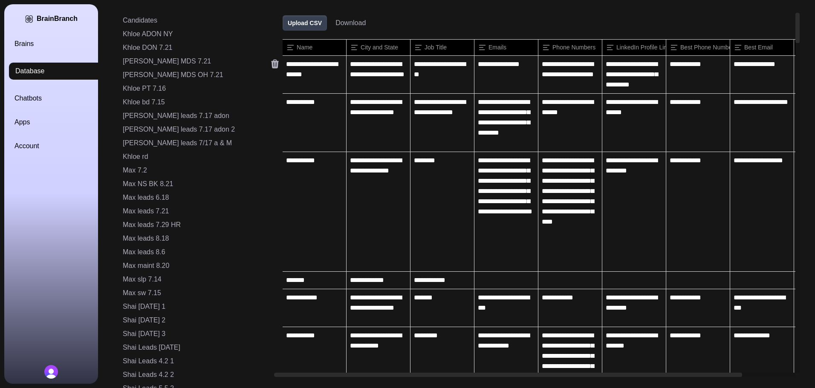
click at [271, 67] on icon at bounding box center [275, 64] width 8 height 9
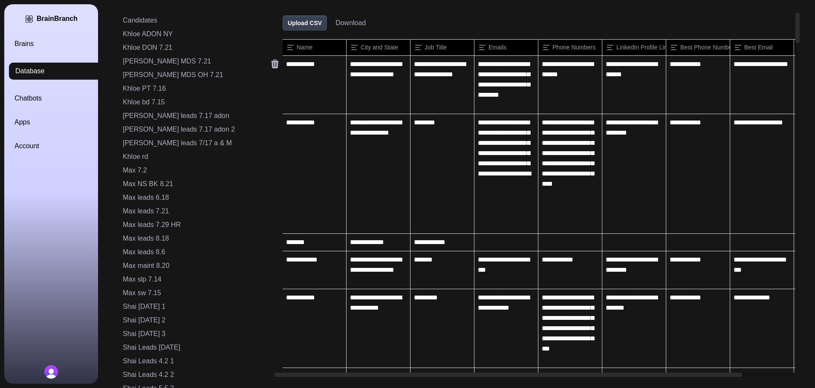
click at [271, 67] on icon at bounding box center [275, 64] width 8 height 9
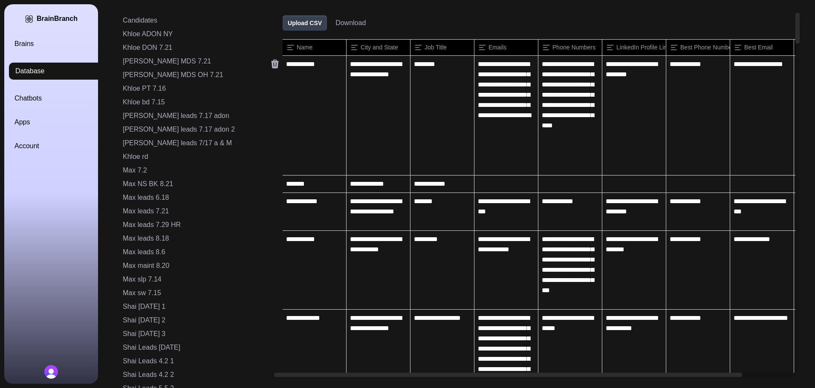
click at [271, 67] on icon at bounding box center [275, 64] width 8 height 9
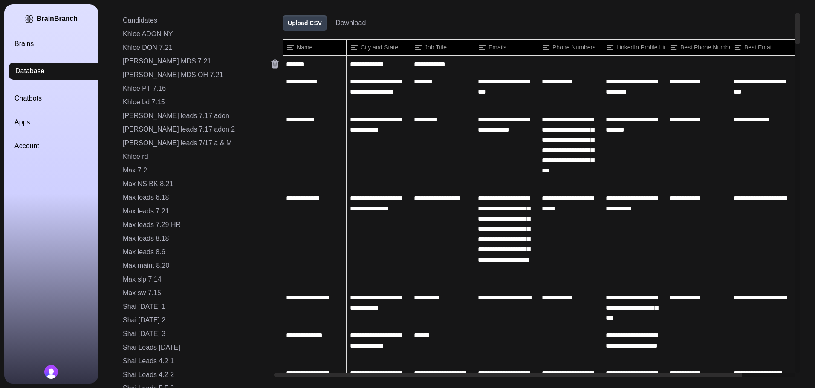
click at [271, 67] on icon at bounding box center [275, 64] width 8 height 9
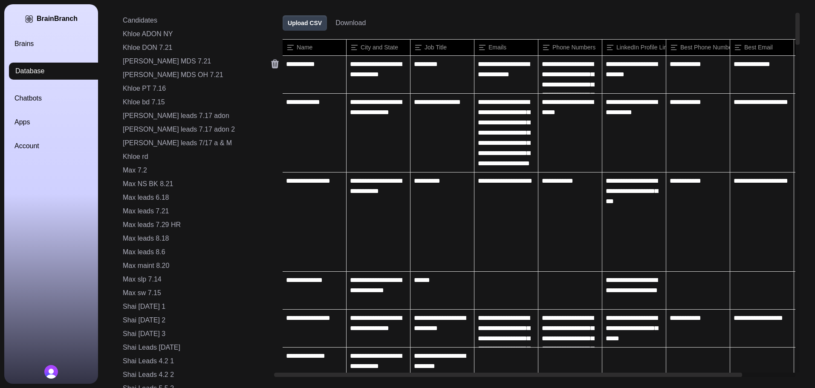
click at [271, 67] on icon at bounding box center [275, 64] width 8 height 9
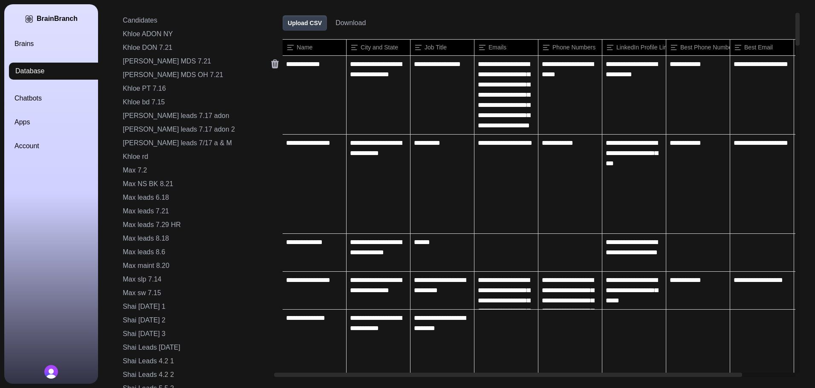
click at [271, 67] on icon at bounding box center [275, 64] width 8 height 9
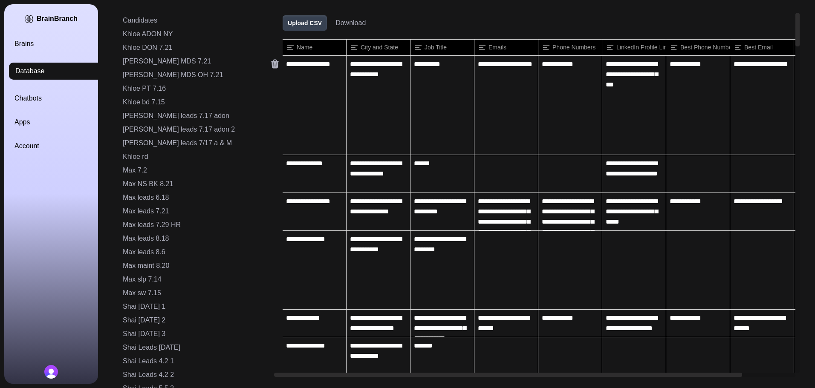
click at [271, 67] on icon at bounding box center [275, 64] width 8 height 9
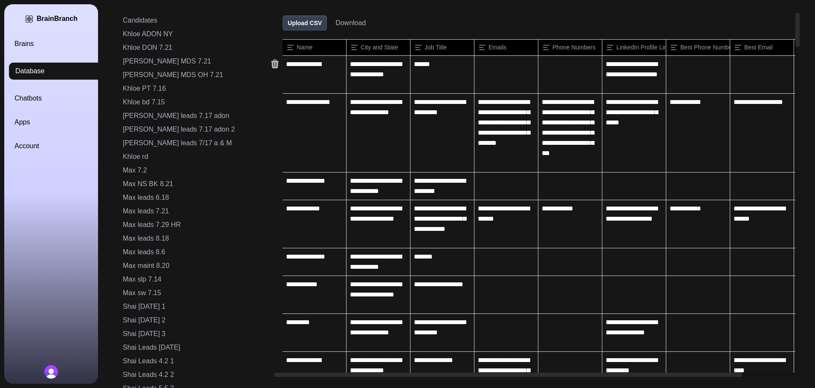
click at [271, 67] on icon at bounding box center [275, 64] width 8 height 9
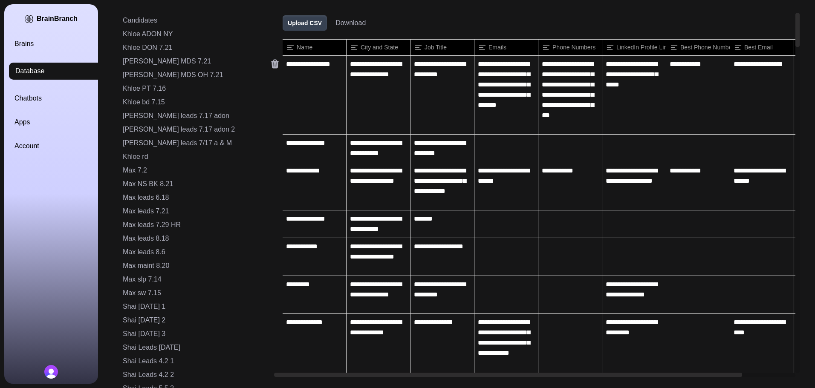
click at [271, 67] on icon at bounding box center [275, 64] width 8 height 9
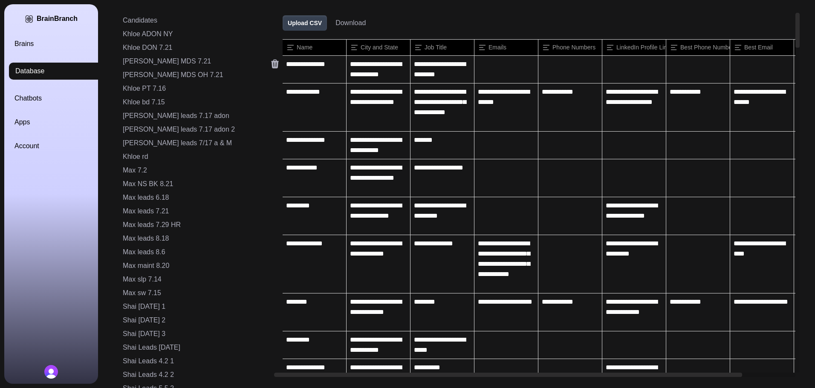
click at [271, 67] on icon at bounding box center [275, 64] width 8 height 9
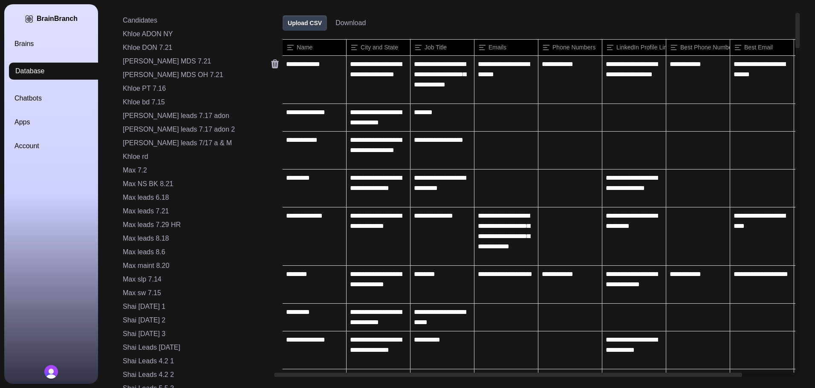
click at [271, 67] on icon at bounding box center [275, 64] width 8 height 9
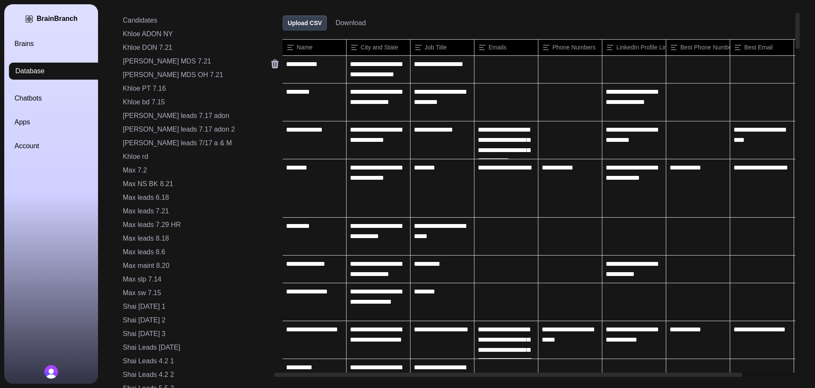
click at [271, 67] on icon at bounding box center [275, 64] width 8 height 9
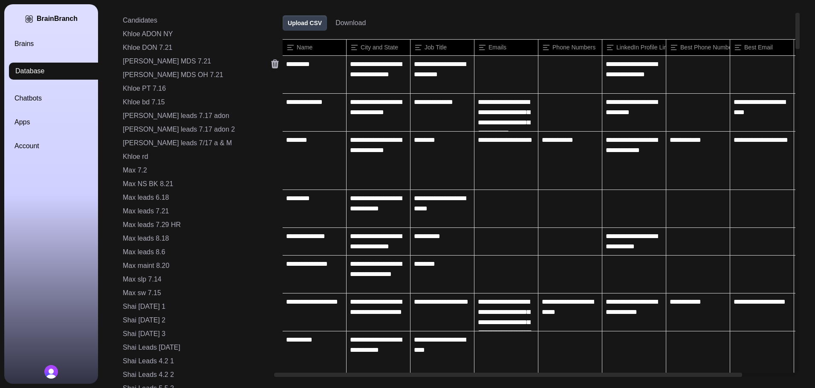
click at [271, 67] on icon at bounding box center [275, 64] width 8 height 9
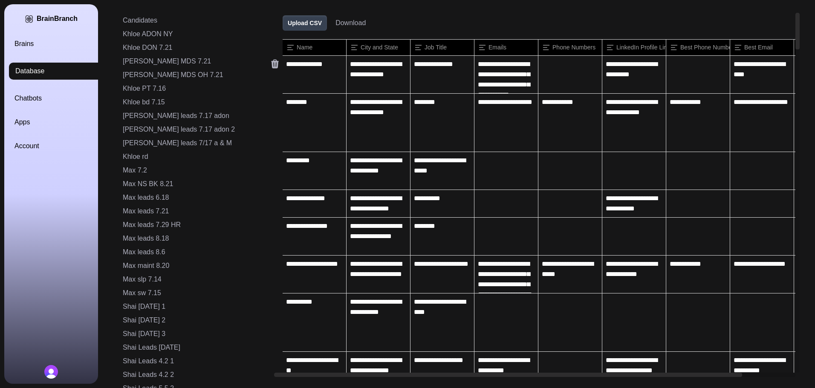
click at [271, 67] on icon at bounding box center [275, 64] width 8 height 9
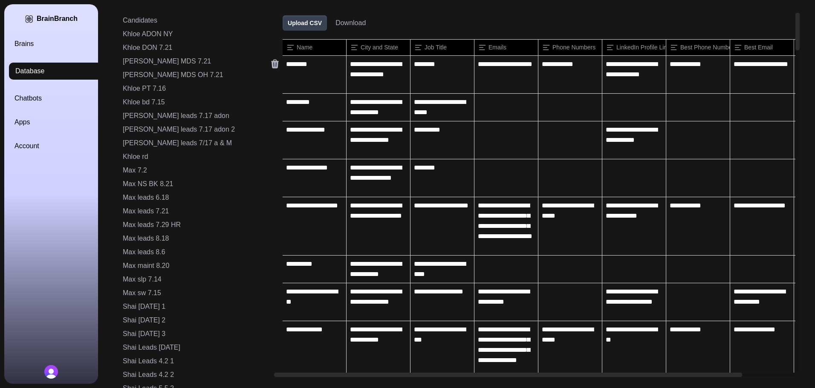
click at [271, 67] on icon at bounding box center [275, 64] width 8 height 9
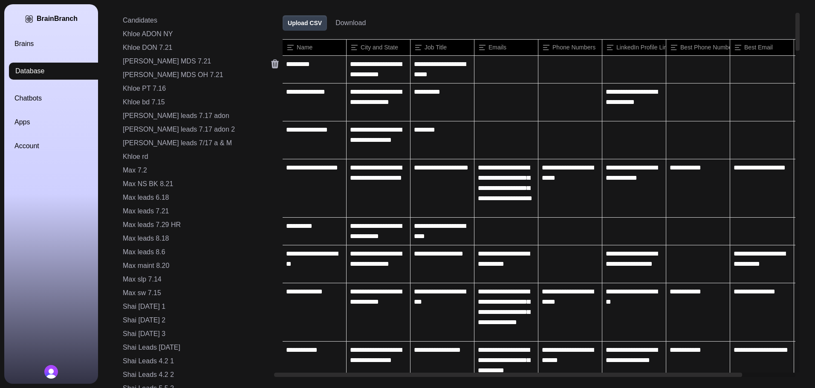
click at [271, 67] on icon at bounding box center [275, 64] width 8 height 9
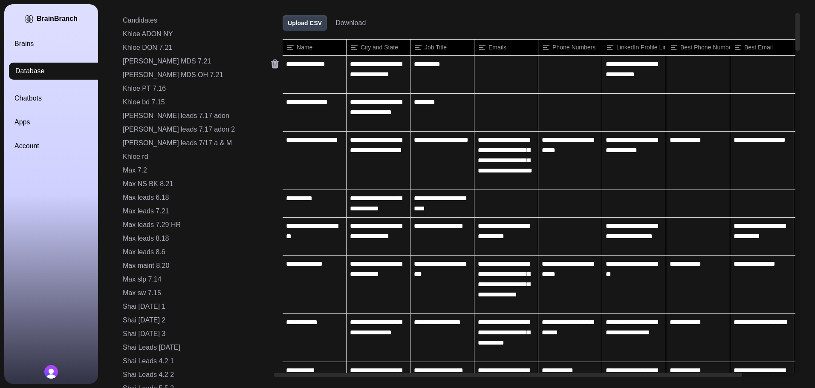
click at [271, 67] on icon at bounding box center [275, 64] width 8 height 9
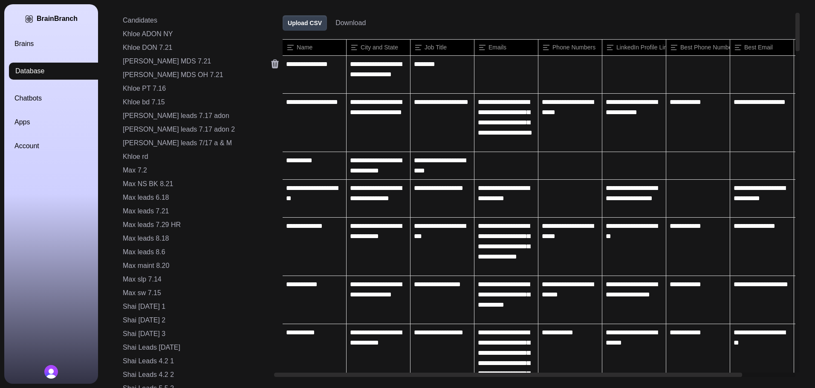
click at [271, 67] on icon at bounding box center [275, 64] width 8 height 9
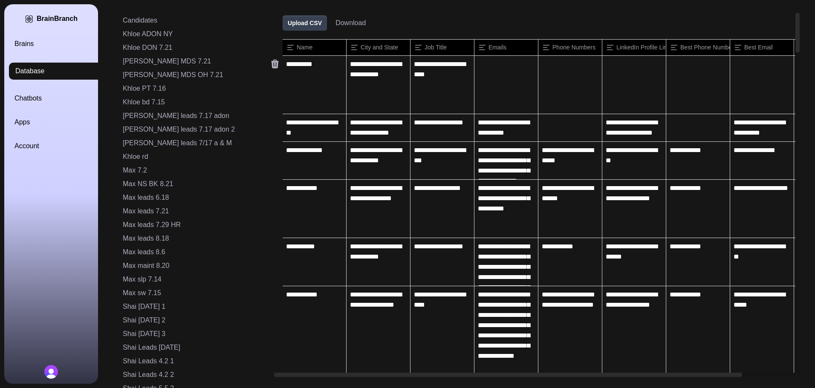
click at [271, 67] on icon at bounding box center [275, 64] width 8 height 9
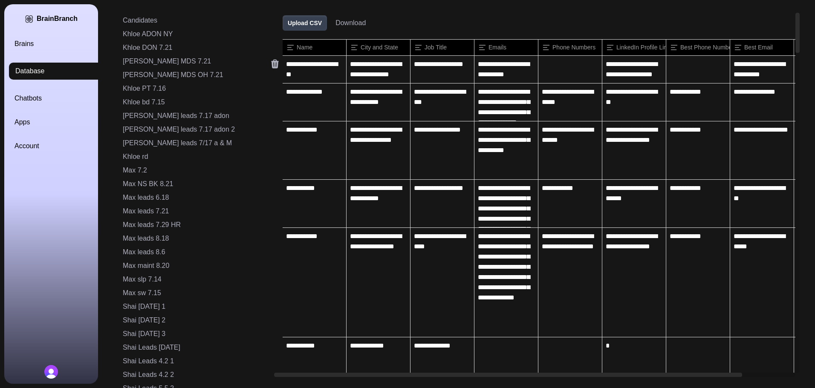
click at [271, 67] on icon at bounding box center [275, 64] width 8 height 9
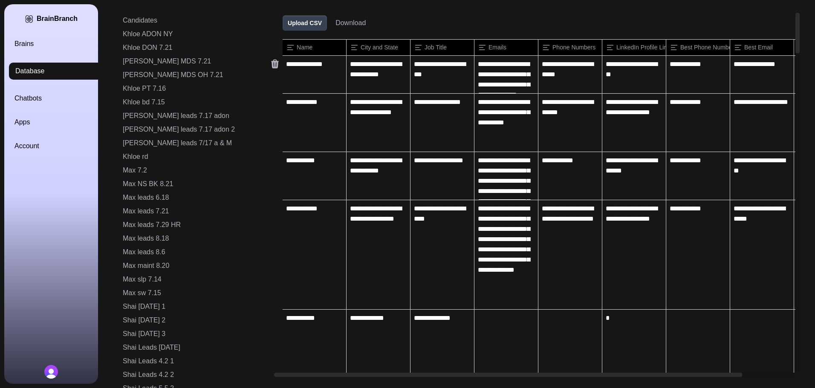
click at [271, 67] on icon at bounding box center [275, 64] width 8 height 9
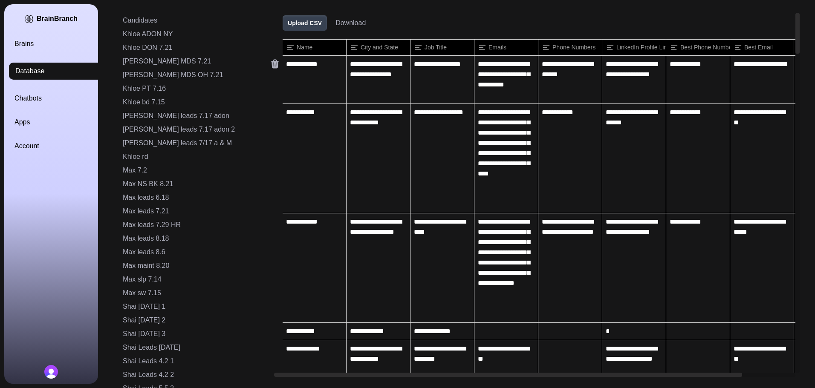
click at [271, 67] on icon at bounding box center [275, 64] width 8 height 9
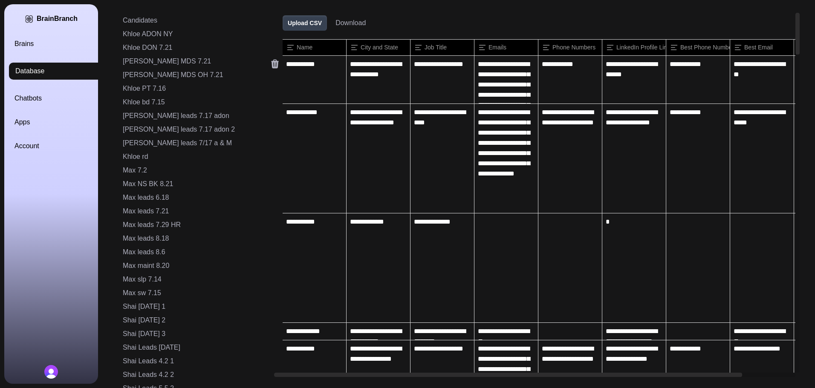
click at [271, 67] on icon at bounding box center [275, 64] width 8 height 9
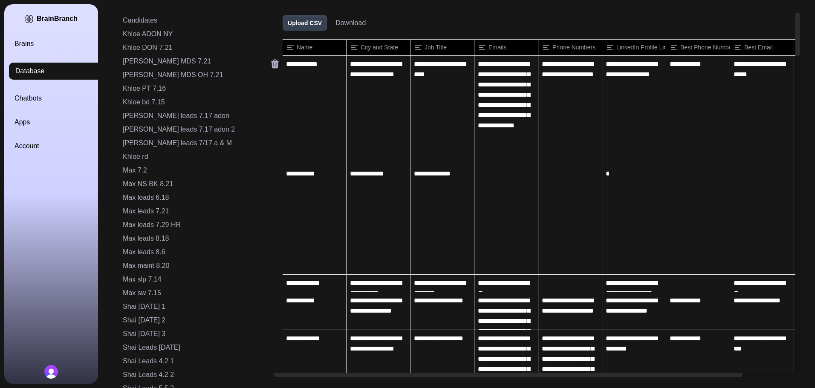
click at [271, 67] on icon at bounding box center [275, 64] width 8 height 9
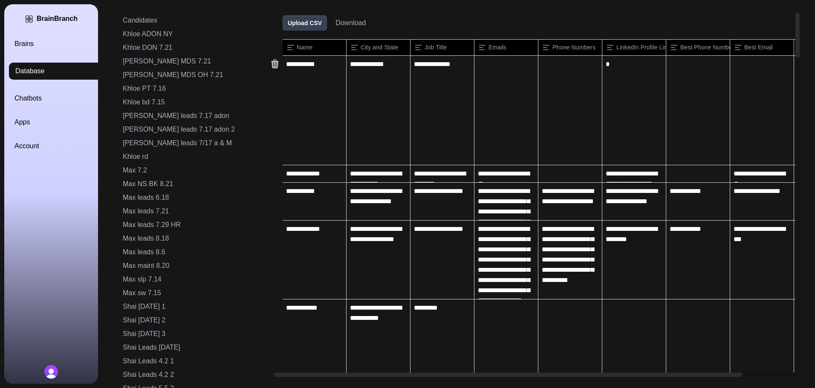
click at [271, 67] on icon at bounding box center [275, 64] width 8 height 9
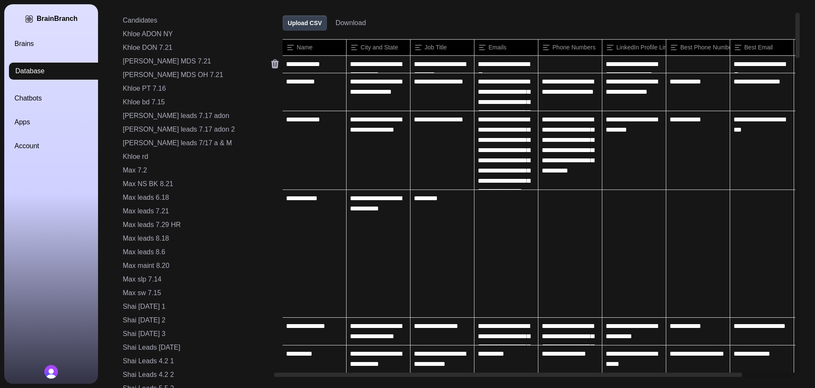
click at [271, 67] on icon at bounding box center [275, 64] width 8 height 9
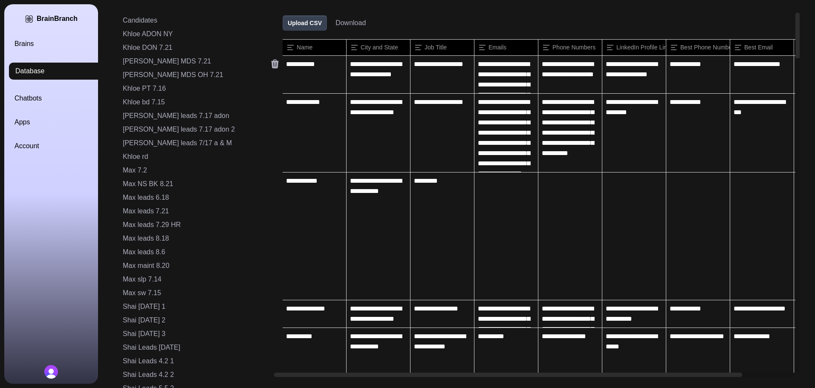
click at [271, 67] on icon at bounding box center [275, 64] width 8 height 9
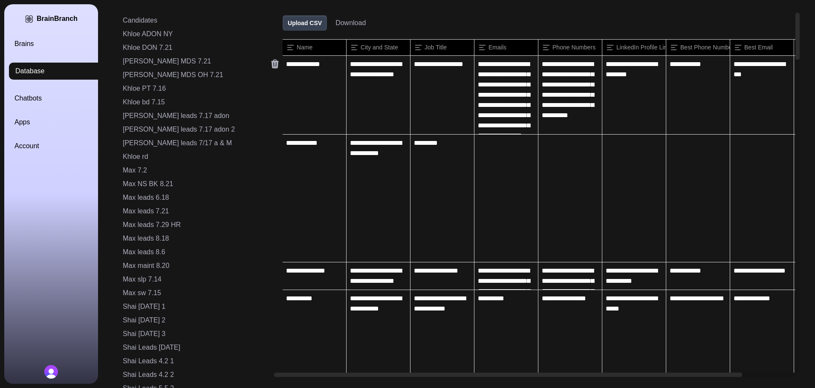
click at [271, 67] on icon at bounding box center [275, 64] width 8 height 9
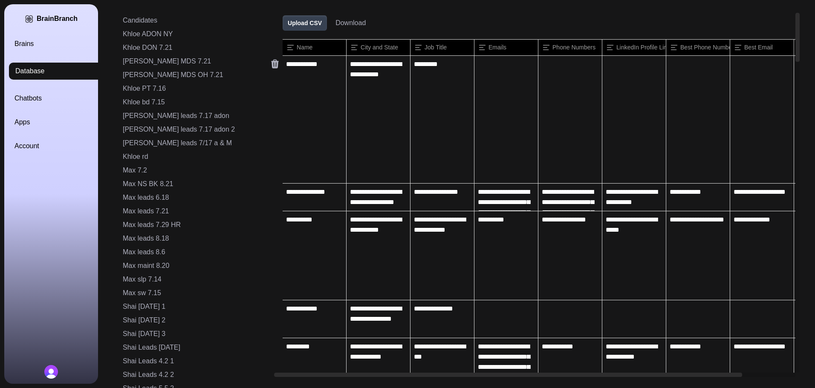
click at [271, 67] on icon at bounding box center [275, 64] width 8 height 9
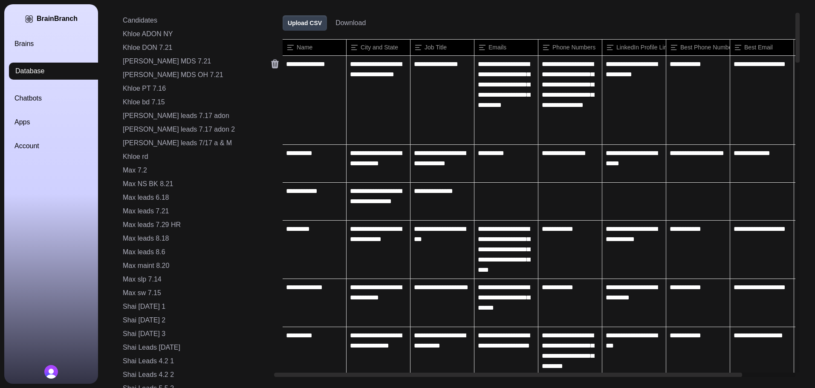
click at [271, 67] on icon at bounding box center [275, 64] width 8 height 9
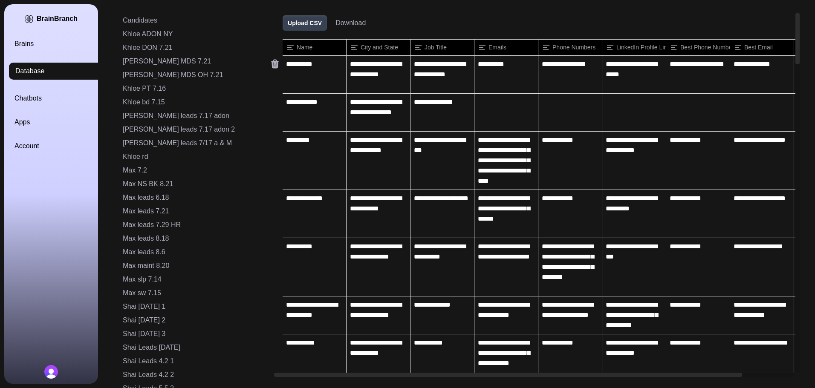
click at [271, 67] on icon at bounding box center [275, 64] width 8 height 9
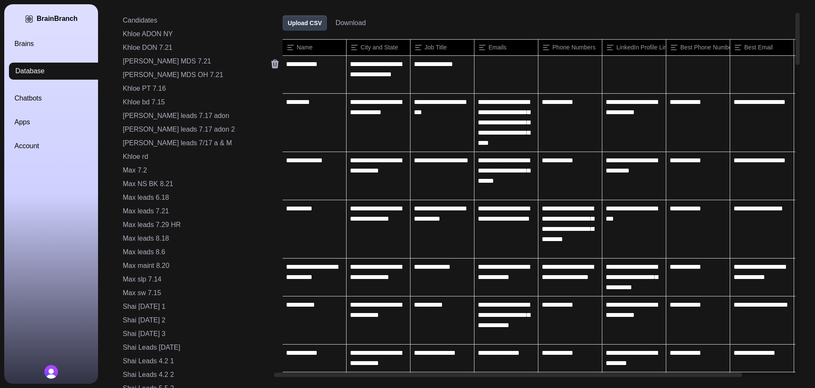
click at [271, 67] on icon at bounding box center [275, 64] width 8 height 9
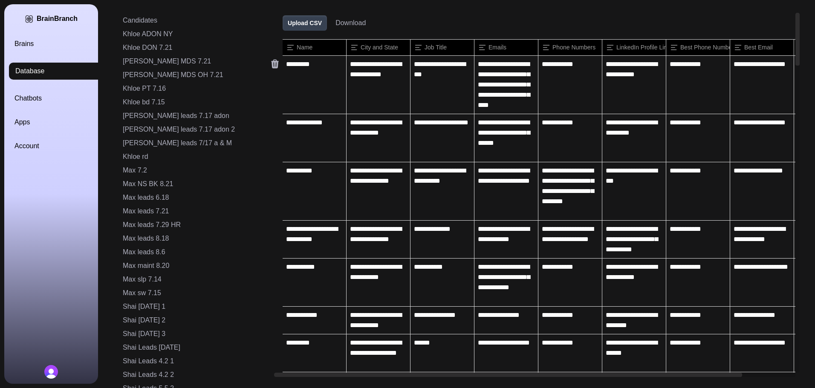
click at [271, 67] on icon at bounding box center [275, 64] width 8 height 9
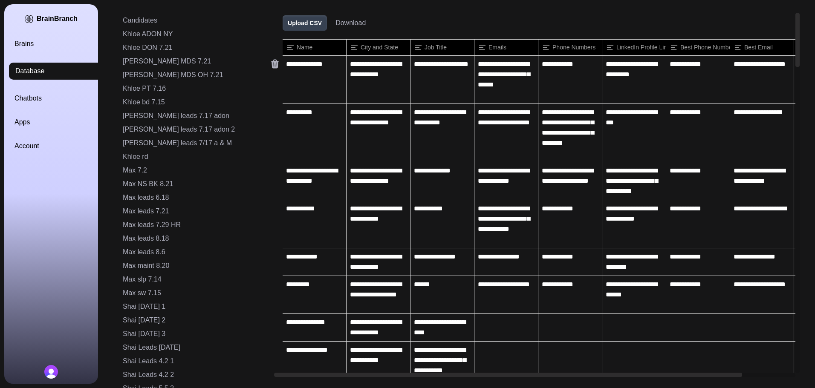
click at [271, 67] on icon at bounding box center [275, 64] width 8 height 9
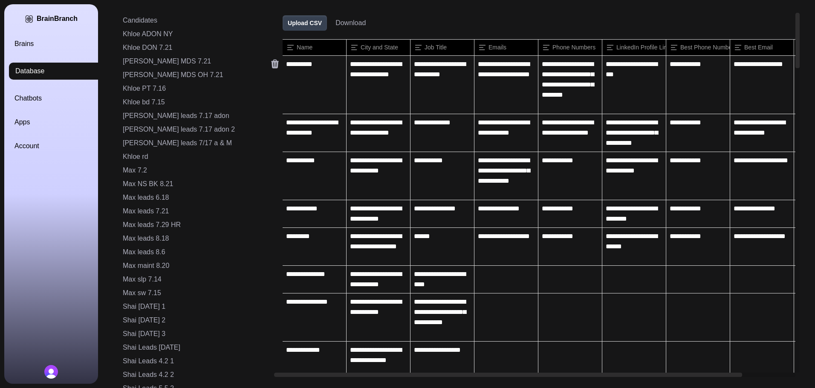
click at [271, 67] on icon at bounding box center [275, 64] width 8 height 9
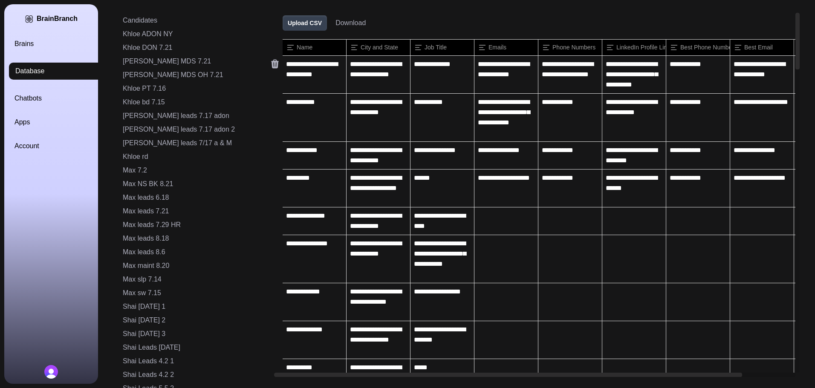
click at [271, 67] on icon at bounding box center [275, 64] width 8 height 9
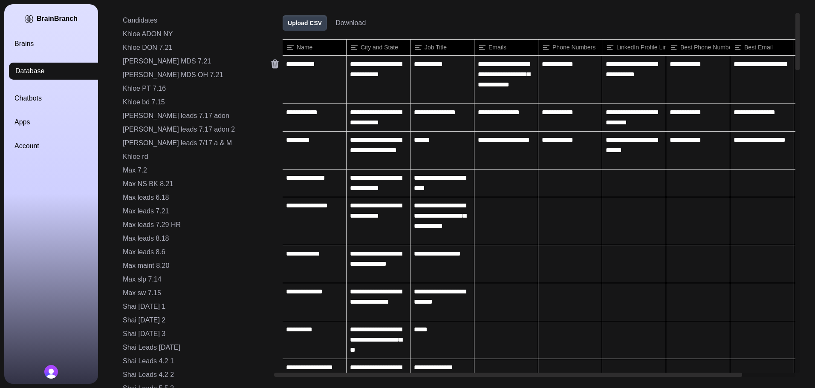
click at [271, 67] on icon at bounding box center [275, 64] width 8 height 9
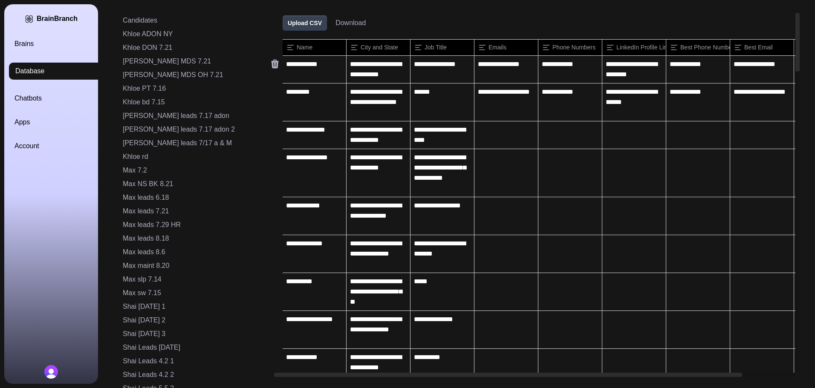
click at [271, 67] on icon at bounding box center [275, 64] width 8 height 9
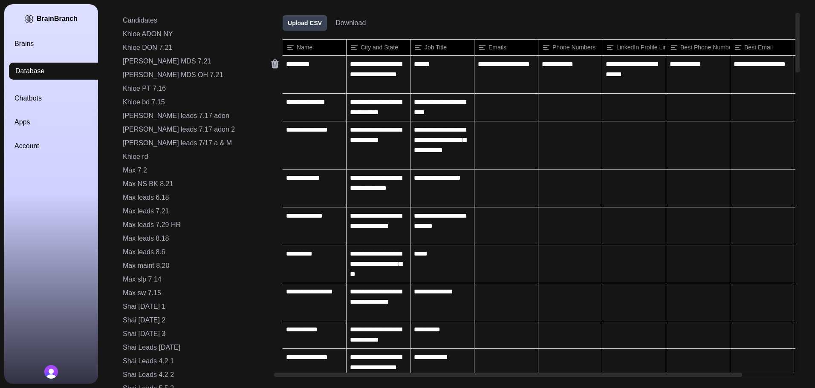
click at [271, 67] on icon at bounding box center [275, 64] width 8 height 9
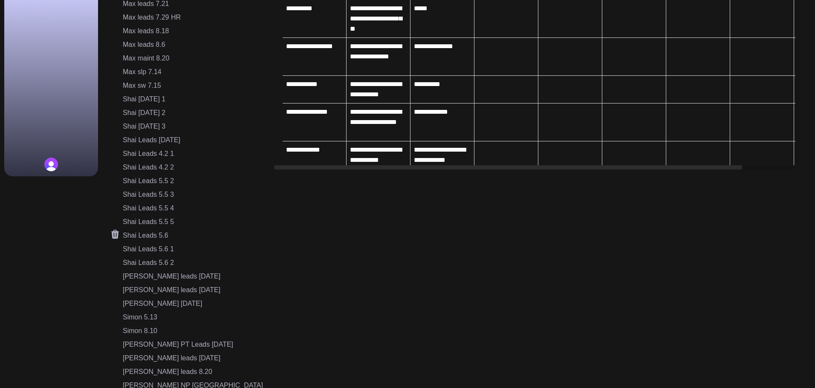
scroll to position [384, 0]
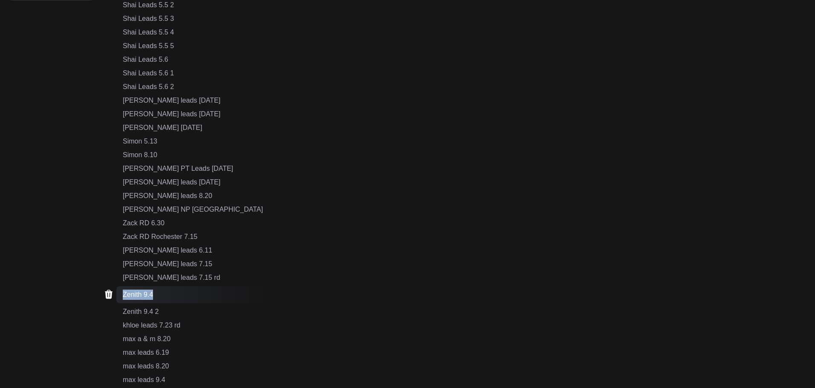
drag, startPoint x: 167, startPoint y: 292, endPoint x: 110, endPoint y: 292, distance: 57.1
click at [116, 292] on div "Zenith 9.4" at bounding box center [189, 295] width 147 height 17
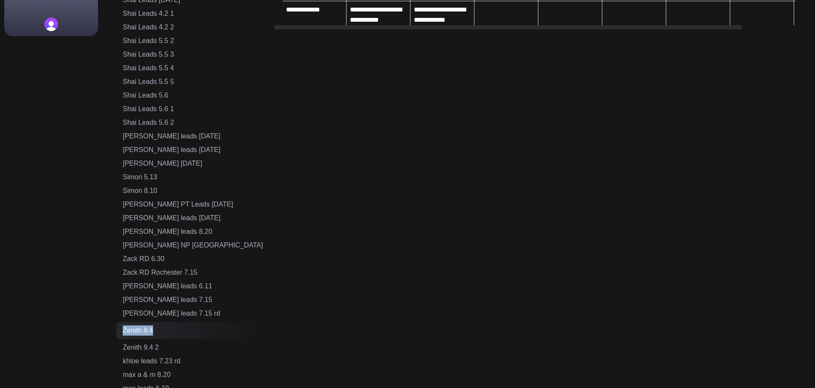
scroll to position [512, 0]
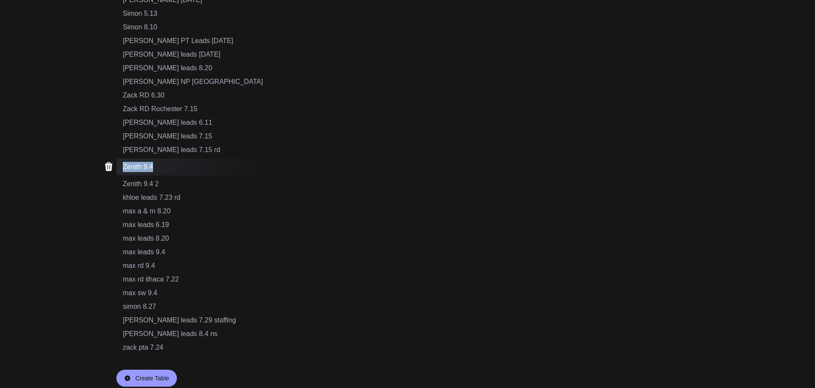
copy div "Zenith 9.4"
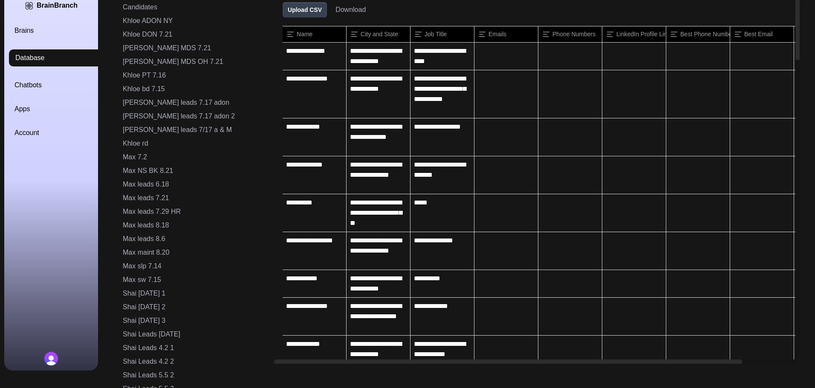
scroll to position [0, 0]
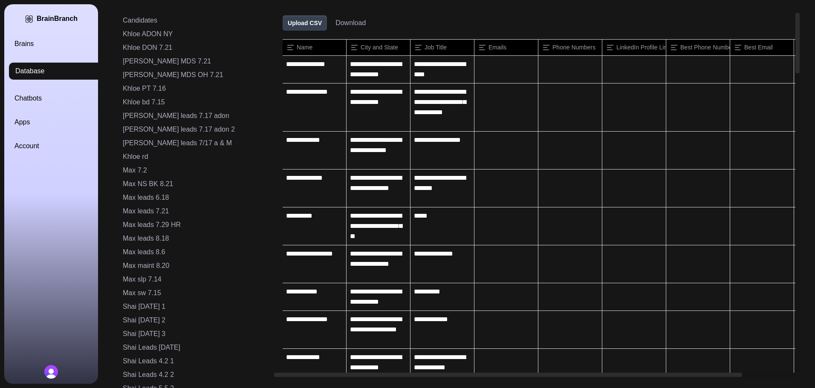
click at [35, 41] on link "Brains" at bounding box center [61, 44] width 94 height 10
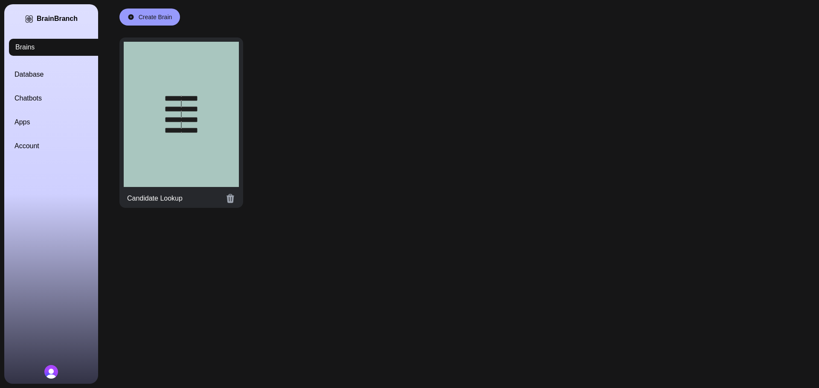
click at [176, 122] on div at bounding box center [181, 114] width 115 height 145
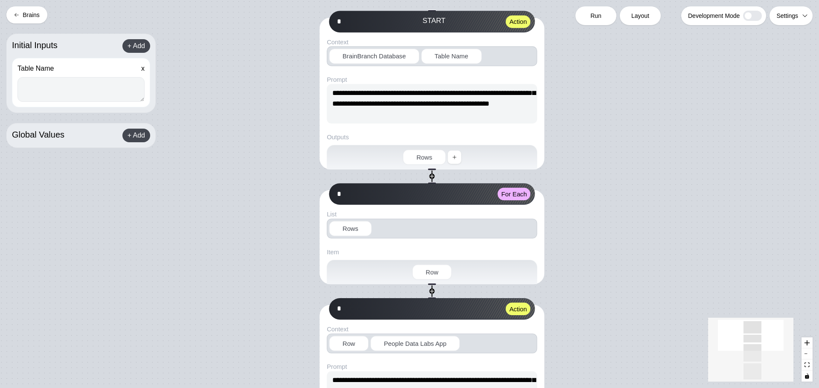
paste textarea "**********"
type textarea "**********"
click at [597, 18] on span "Run" at bounding box center [595, 16] width 11 height 9
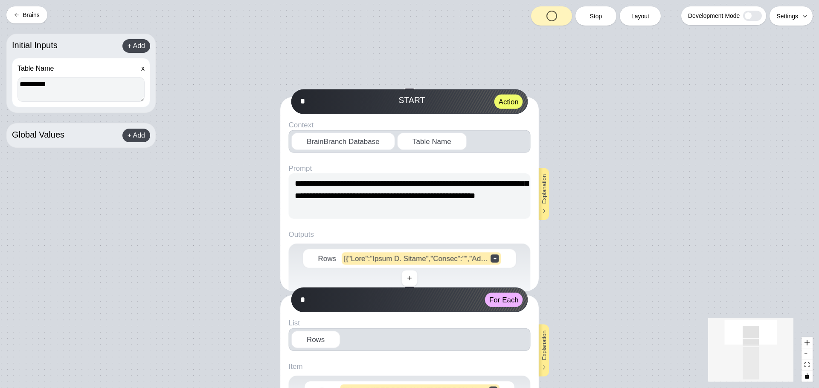
click at [35, 17] on button "Brains" at bounding box center [26, 14] width 41 height 17
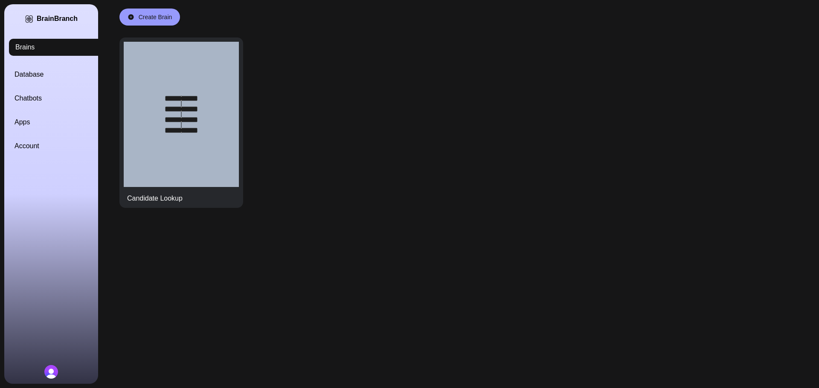
click at [28, 72] on link "Database" at bounding box center [61, 75] width 94 height 10
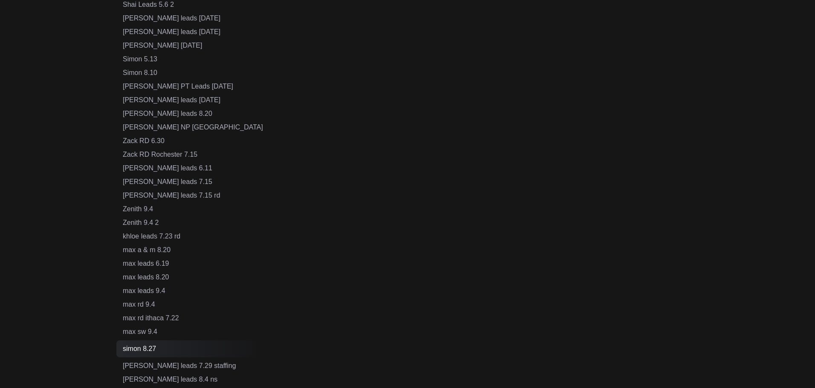
scroll to position [469, 0]
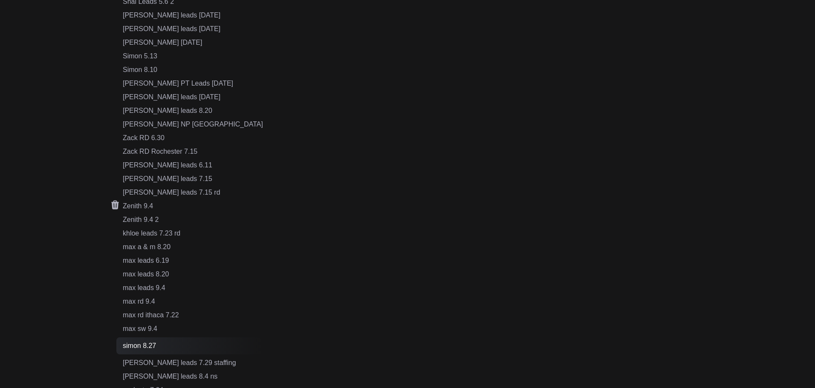
click at [151, 207] on div "Zenith 9.4" at bounding box center [193, 206] width 140 height 10
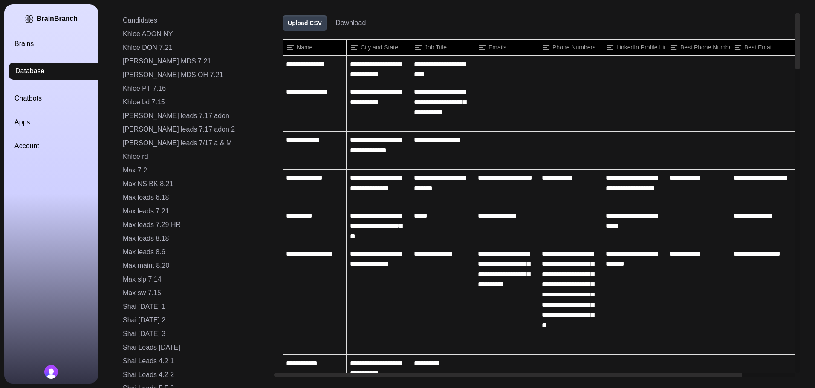
click at [336, 25] on button "Download" at bounding box center [351, 23] width 30 height 10
click at [271, 62] on icon at bounding box center [275, 64] width 8 height 9
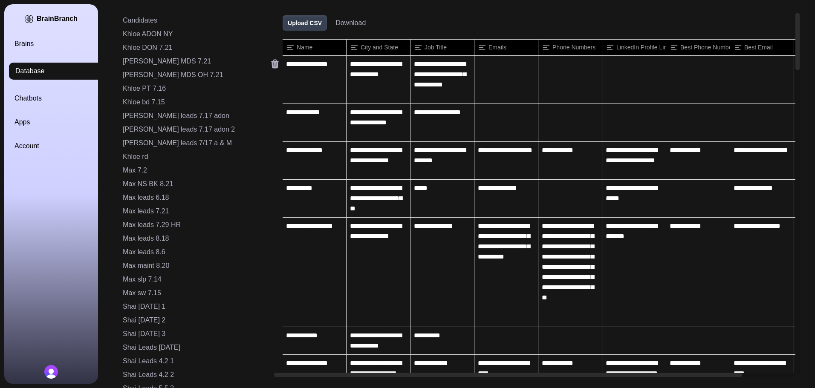
click at [271, 62] on icon at bounding box center [275, 64] width 8 height 9
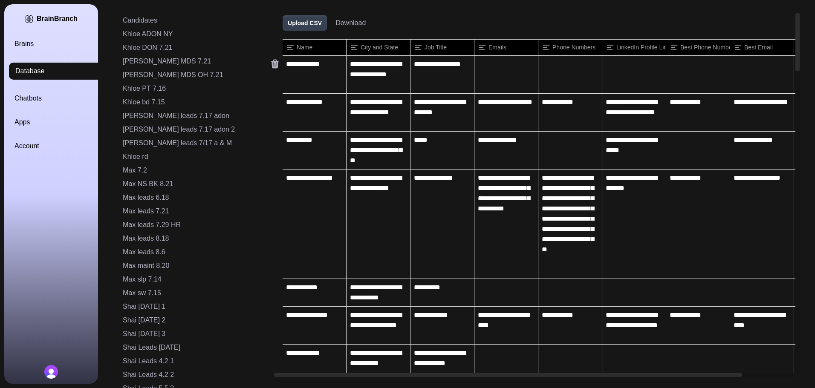
click at [271, 62] on icon at bounding box center [275, 64] width 8 height 9
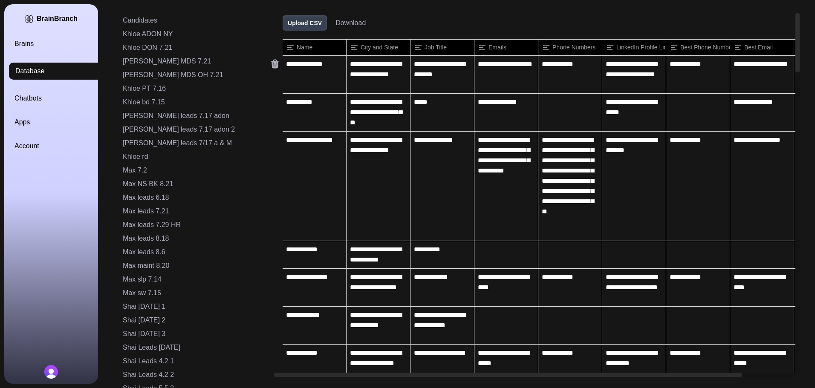
click at [271, 62] on icon at bounding box center [275, 64] width 8 height 9
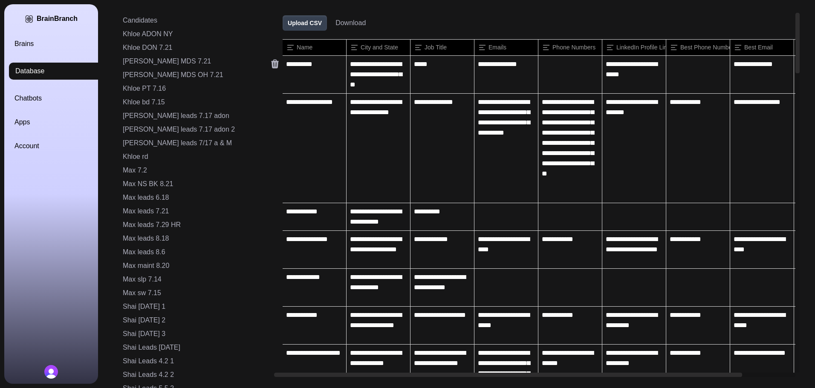
click at [271, 62] on icon at bounding box center [275, 64] width 8 height 9
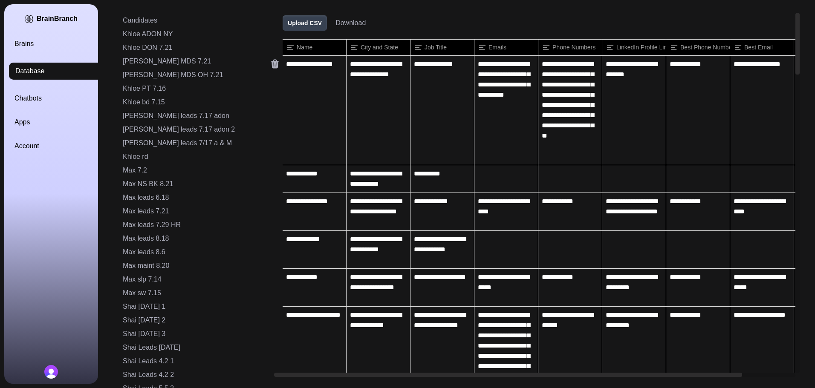
click at [271, 62] on icon at bounding box center [275, 64] width 8 height 9
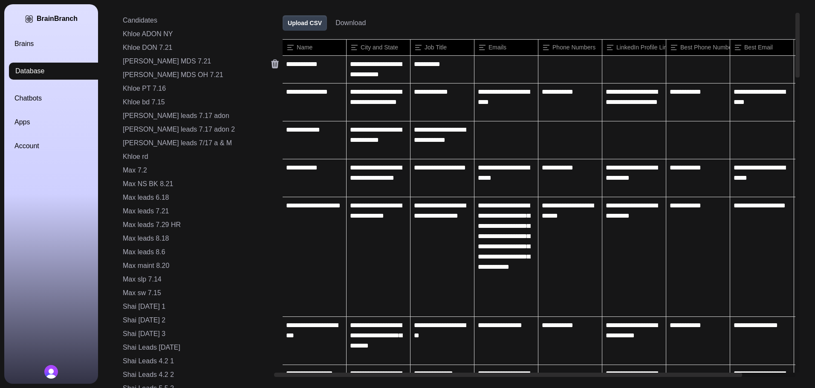
click at [271, 62] on icon at bounding box center [275, 64] width 8 height 9
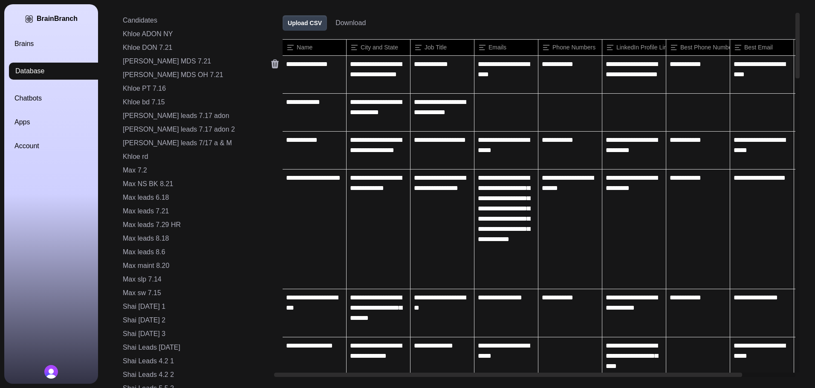
click at [271, 62] on icon at bounding box center [275, 64] width 8 height 9
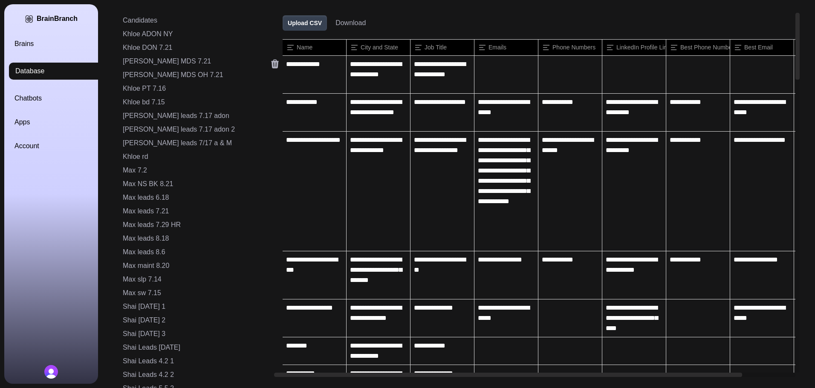
click at [271, 62] on icon at bounding box center [275, 64] width 8 height 9
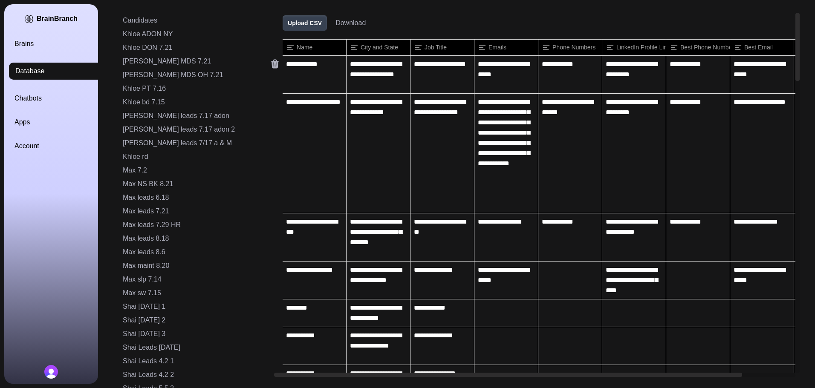
click at [271, 62] on icon at bounding box center [275, 64] width 8 height 9
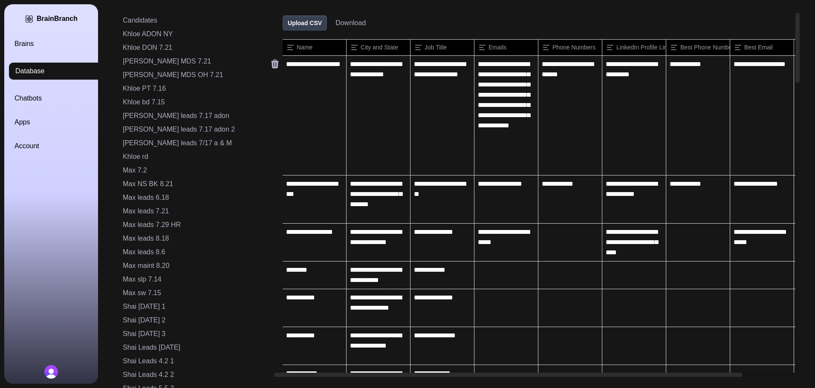
click at [271, 62] on icon at bounding box center [275, 64] width 8 height 9
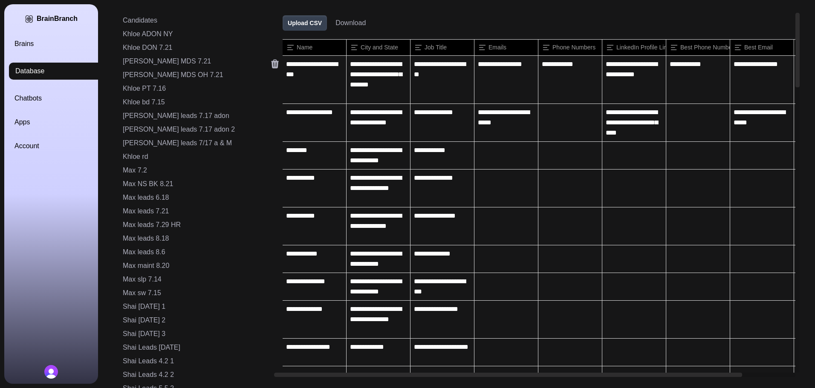
click at [271, 62] on icon at bounding box center [275, 64] width 8 height 9
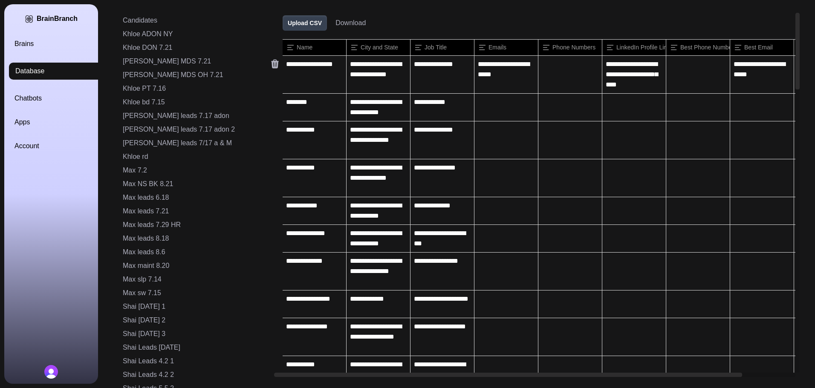
click at [271, 62] on icon at bounding box center [275, 64] width 8 height 9
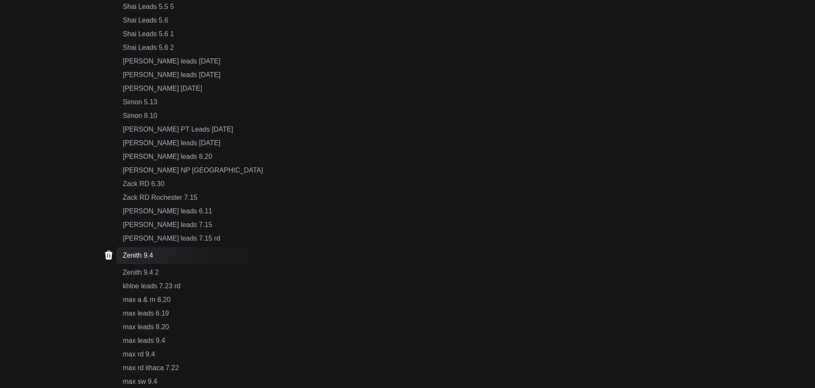
scroll to position [426, 0]
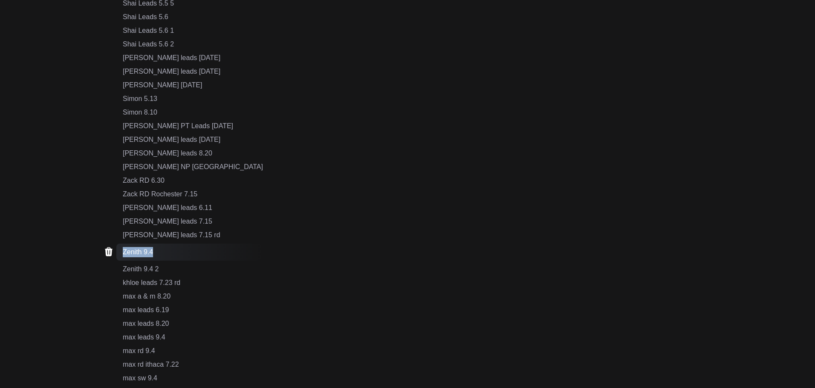
drag, startPoint x: 165, startPoint y: 248, endPoint x: 123, endPoint y: 249, distance: 41.8
click at [123, 249] on div "Zenith 9.4" at bounding box center [189, 252] width 147 height 17
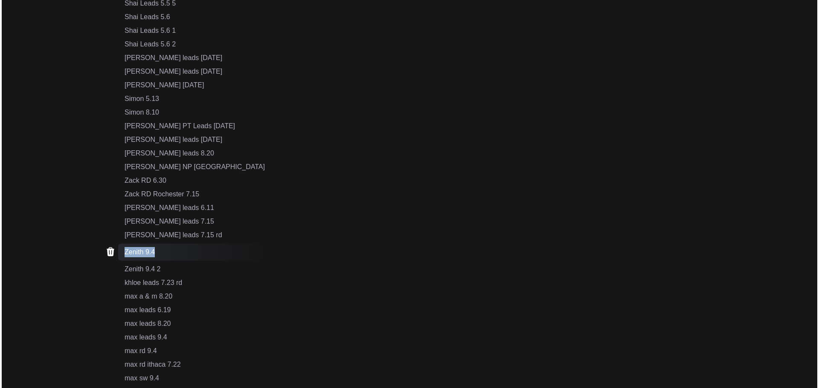
scroll to position [0, 0]
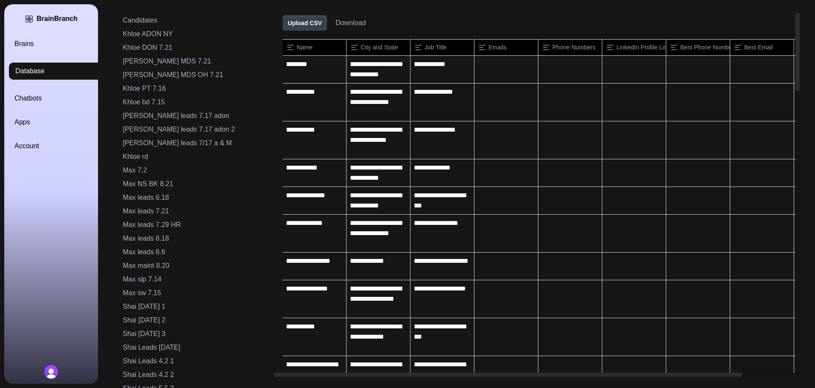
copy div "Zenith 9.4"
click at [43, 44] on link "Brains" at bounding box center [61, 44] width 94 height 10
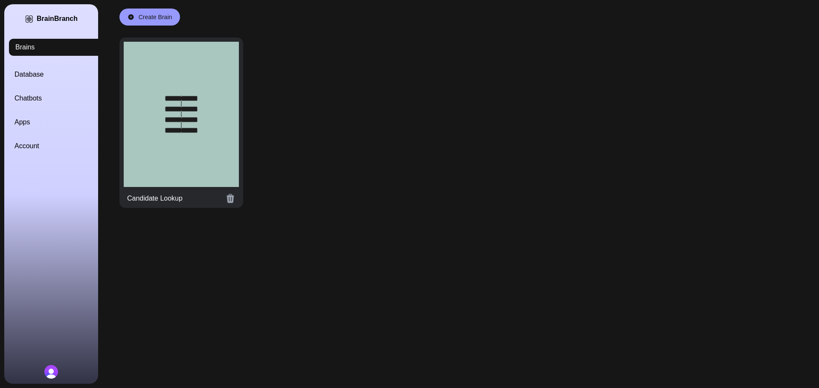
click at [157, 93] on div at bounding box center [181, 114] width 115 height 145
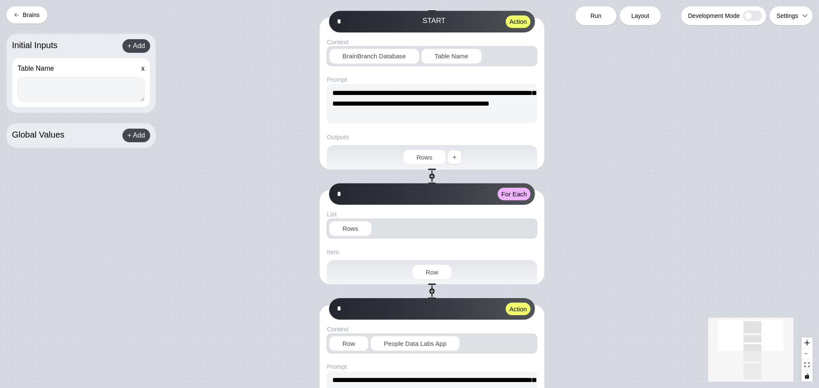
click at [78, 80] on textarea at bounding box center [80, 89] width 127 height 25
paste textarea "**********"
type textarea "**********"
click at [602, 17] on div "Run" at bounding box center [595, 15] width 41 height 19
click at [595, 15] on span "Run" at bounding box center [595, 16] width 11 height 9
